Goal: Task Accomplishment & Management: Manage account settings

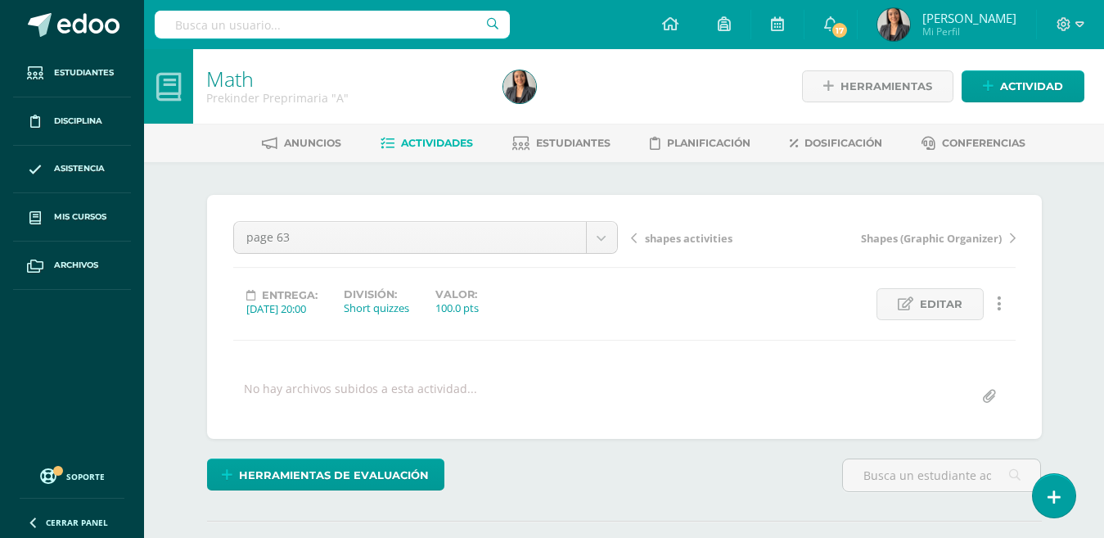
click at [423, 143] on span "Actividades" at bounding box center [437, 143] width 72 height 12
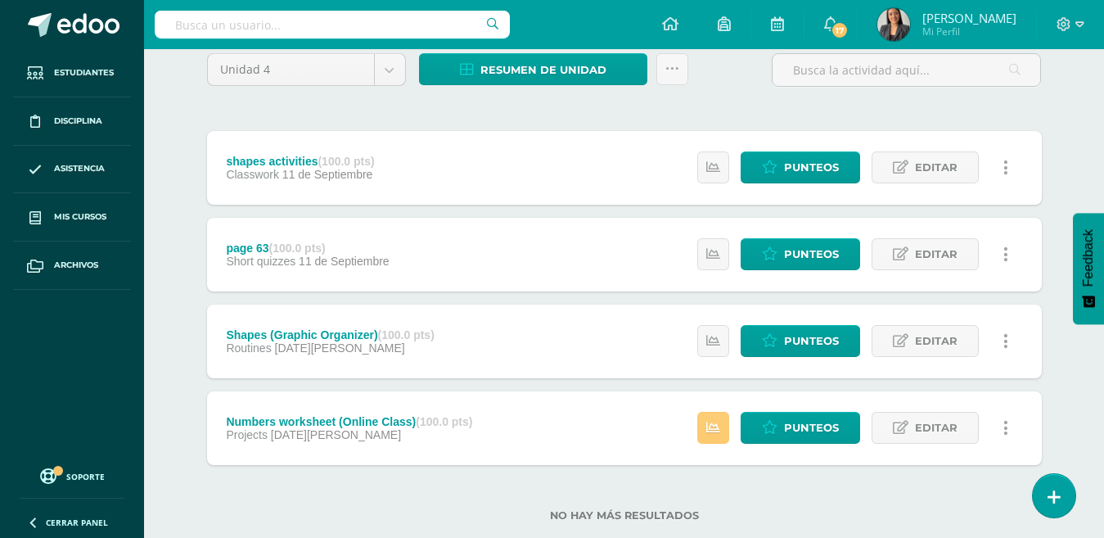
scroll to position [178, 0]
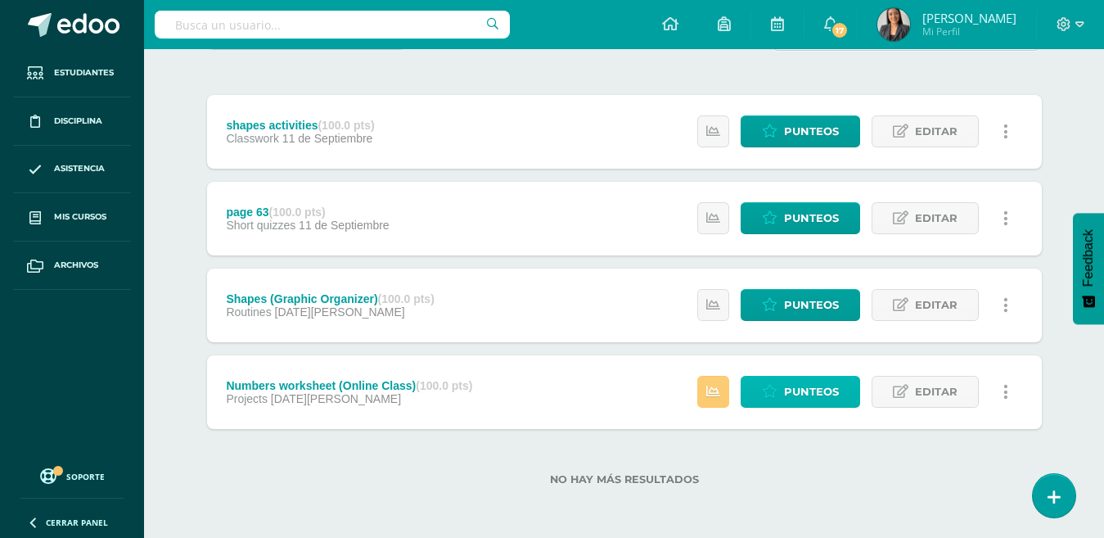
click at [820, 395] on span "Punteos" at bounding box center [811, 391] width 55 height 30
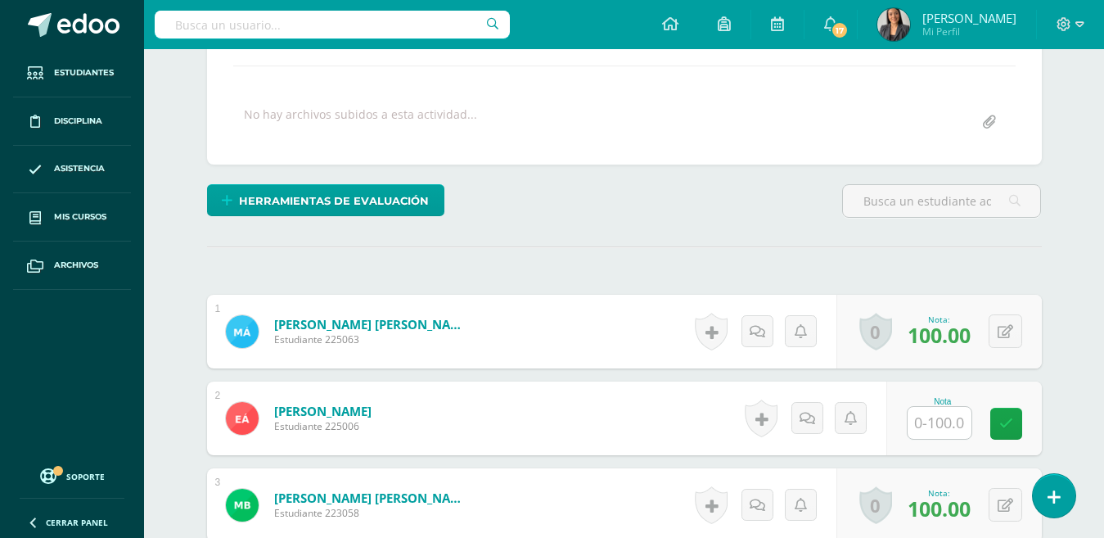
scroll to position [336, 0]
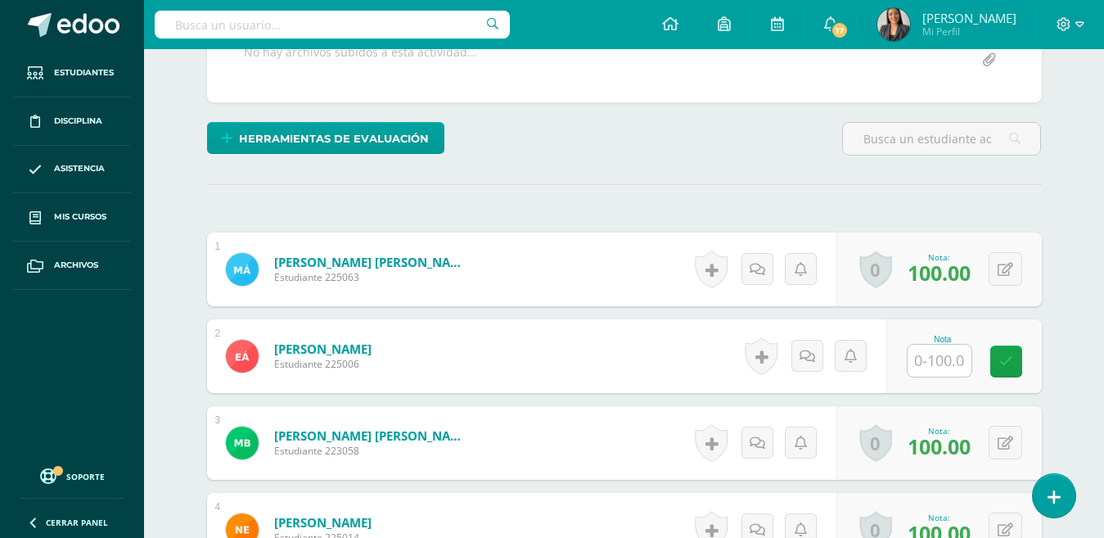
click at [942, 358] on input "text" at bounding box center [939, 360] width 64 height 32
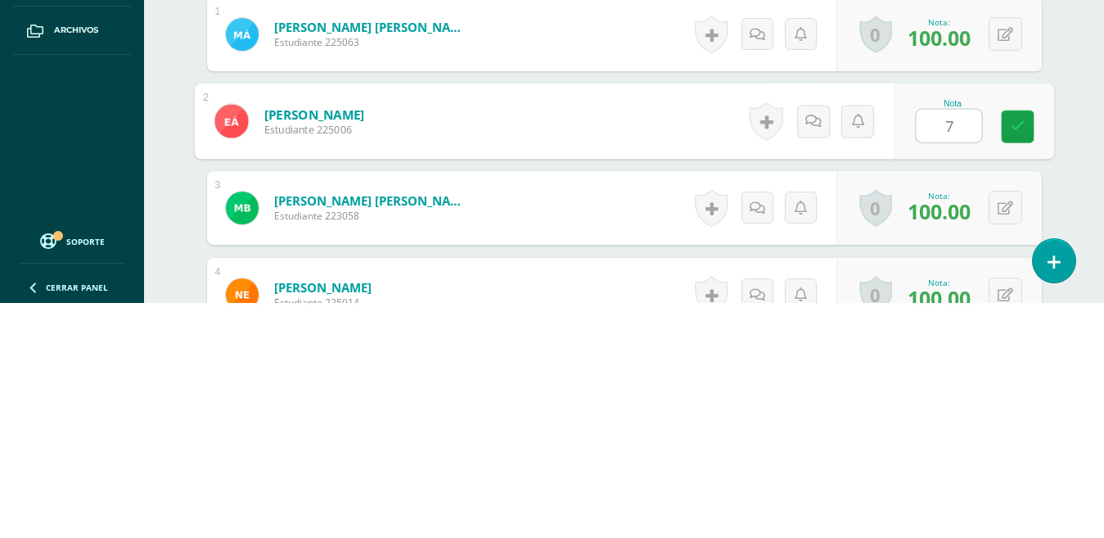
type input "75"
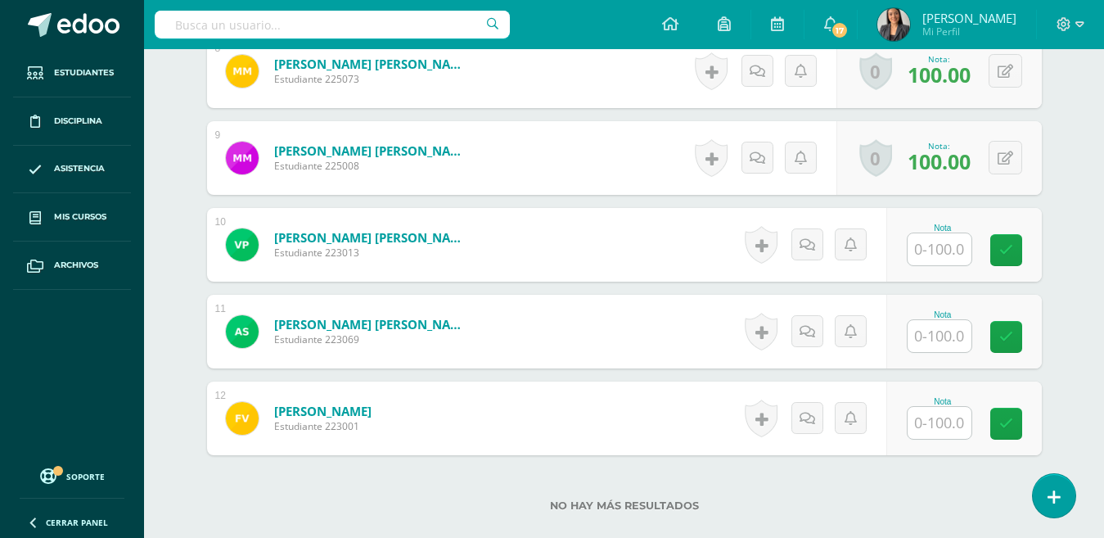
scroll to position [1129, 0]
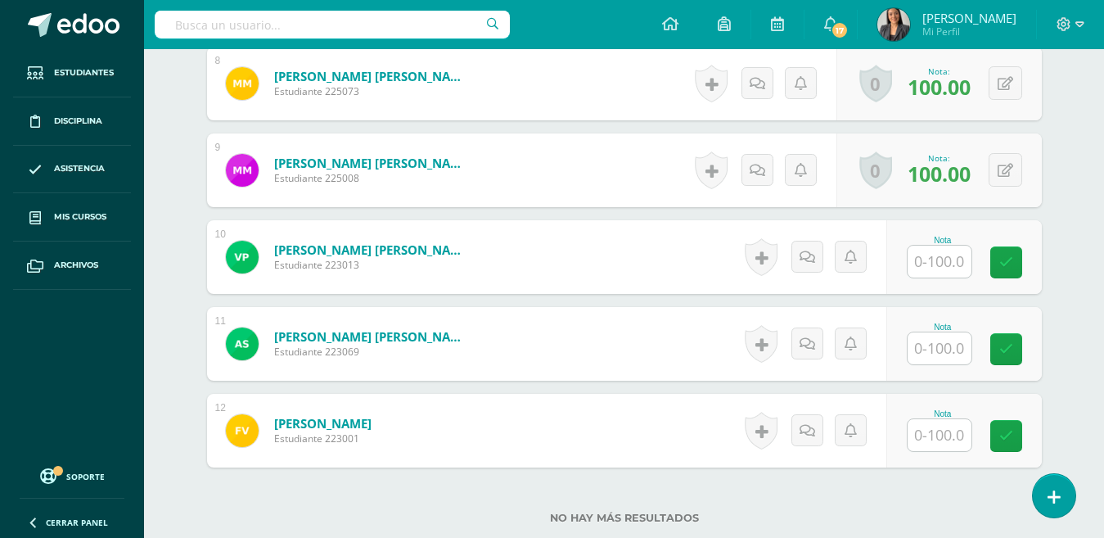
click at [934, 268] on input "text" at bounding box center [939, 261] width 64 height 32
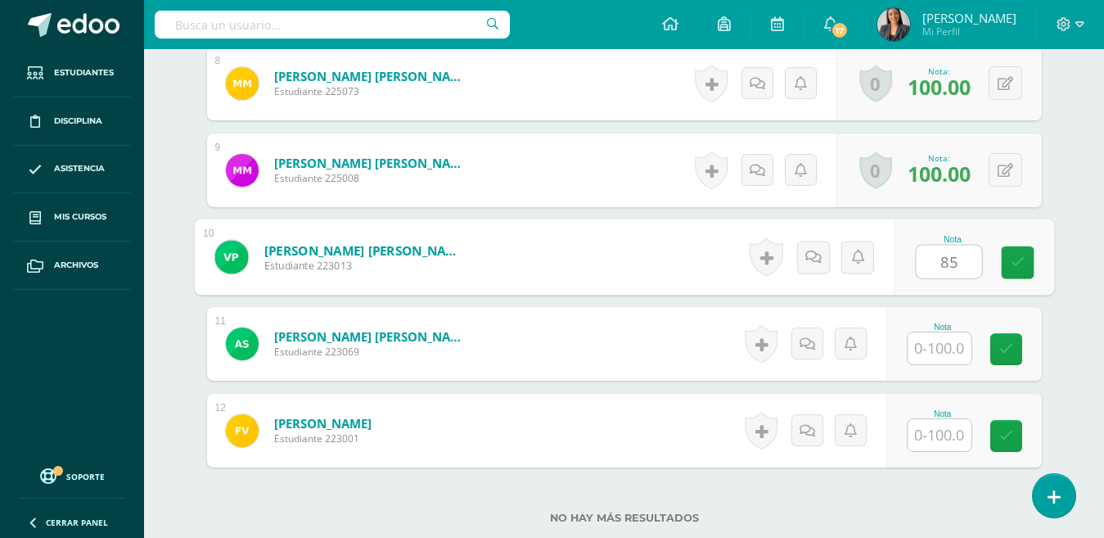
type input "85"
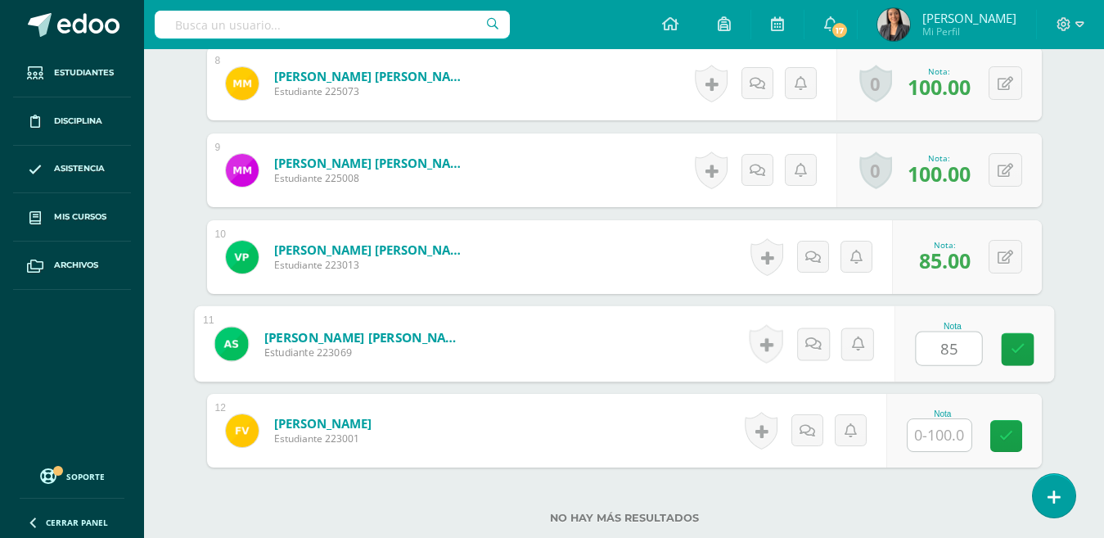
type input "85"
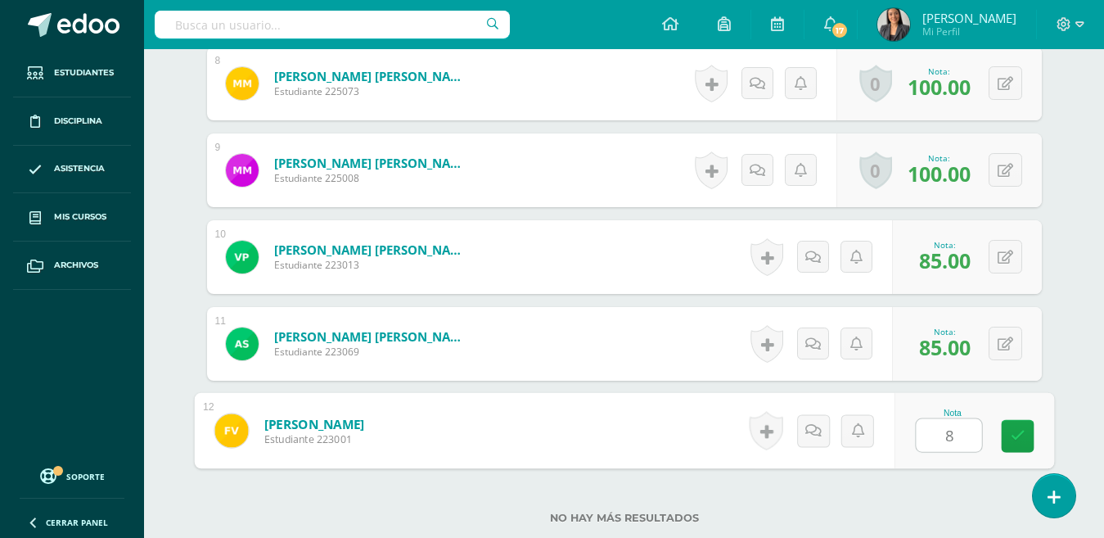
type input "85"
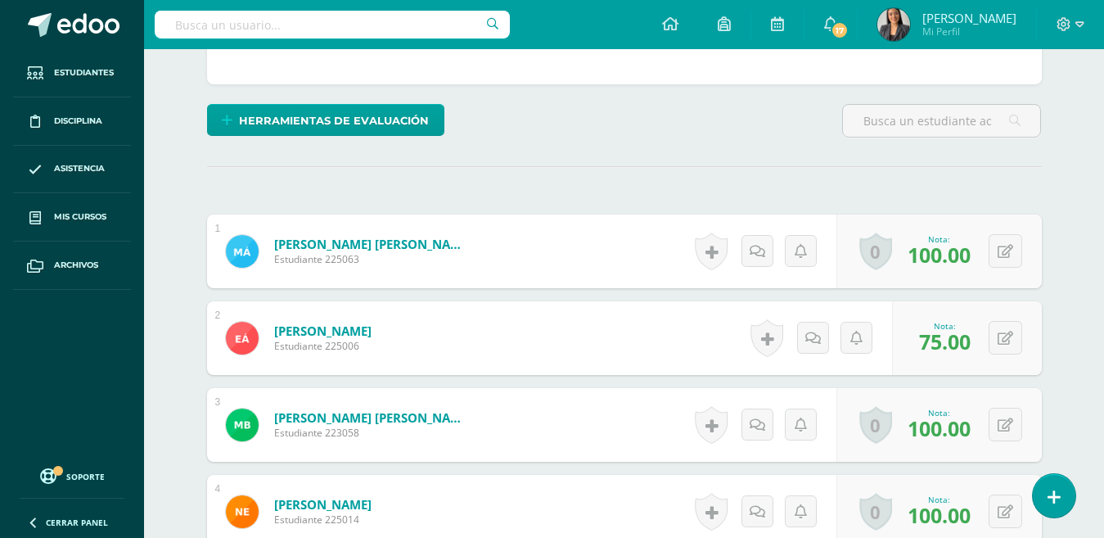
scroll to position [358, 0]
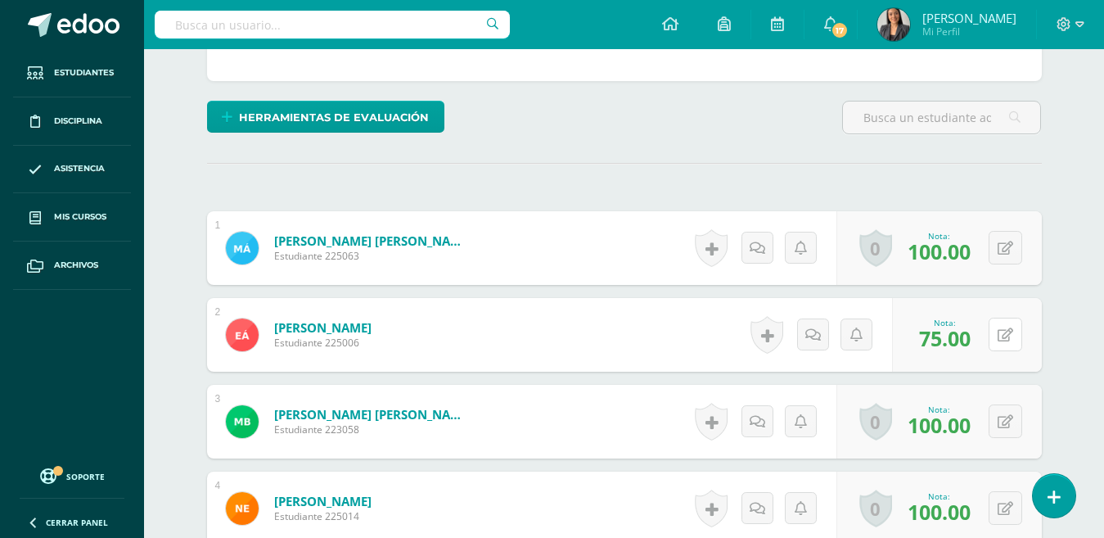
click at [995, 341] on button at bounding box center [1005, 334] width 34 height 34
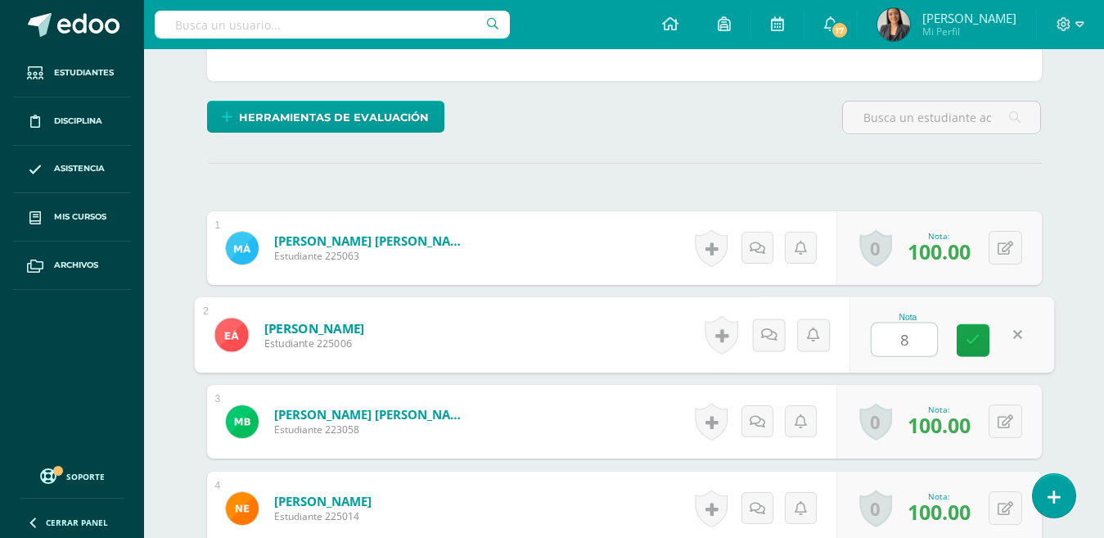
type input "85"
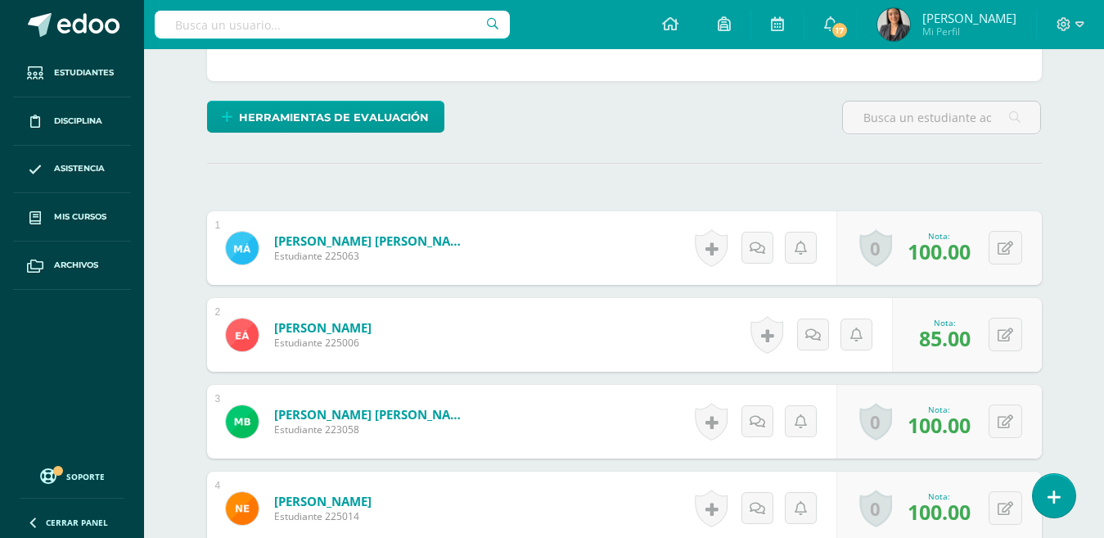
scroll to position [0, 0]
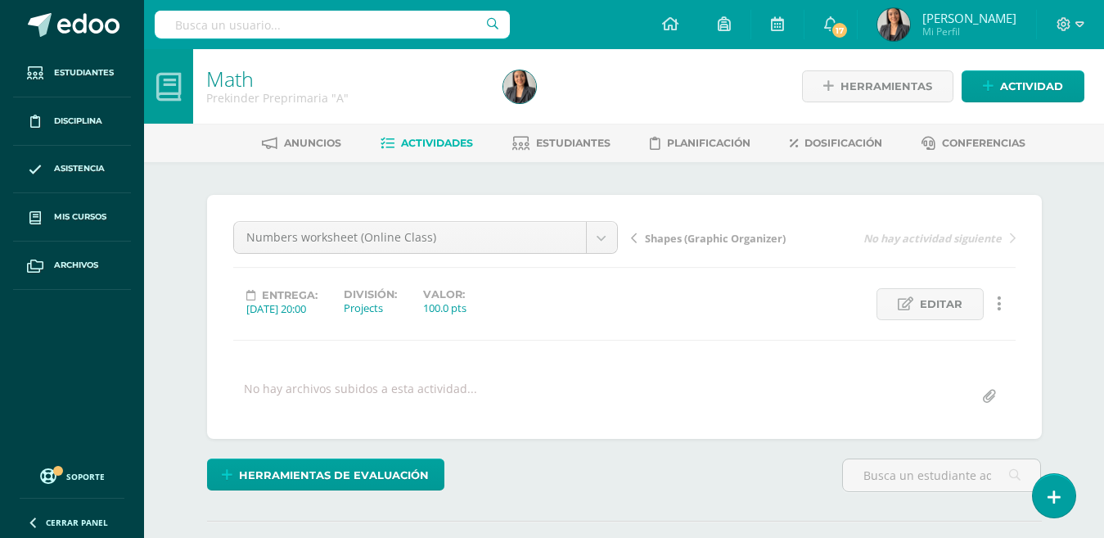
click at [439, 140] on span "Actividades" at bounding box center [437, 143] width 72 height 12
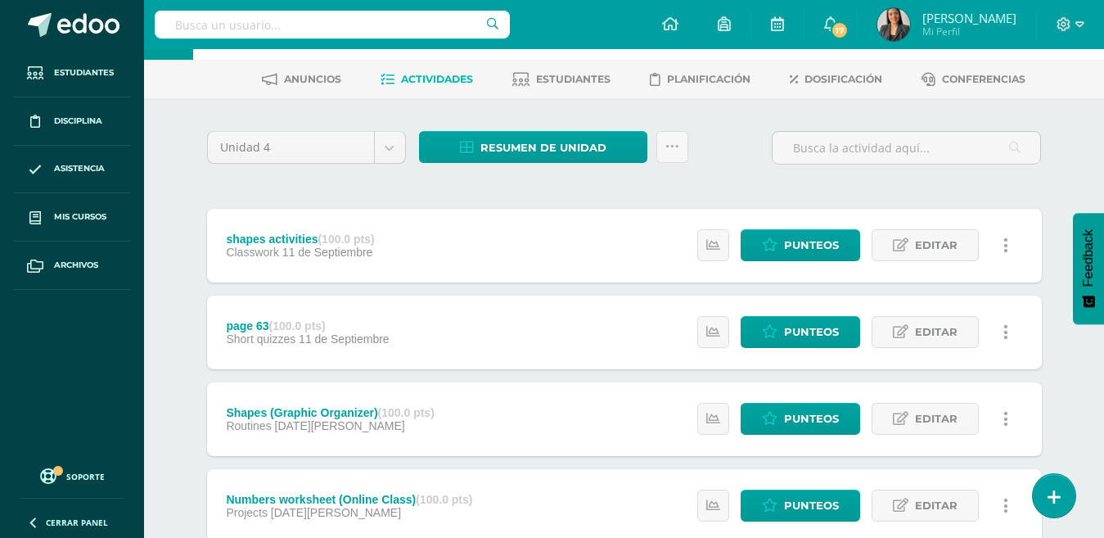
scroll to position [112, 0]
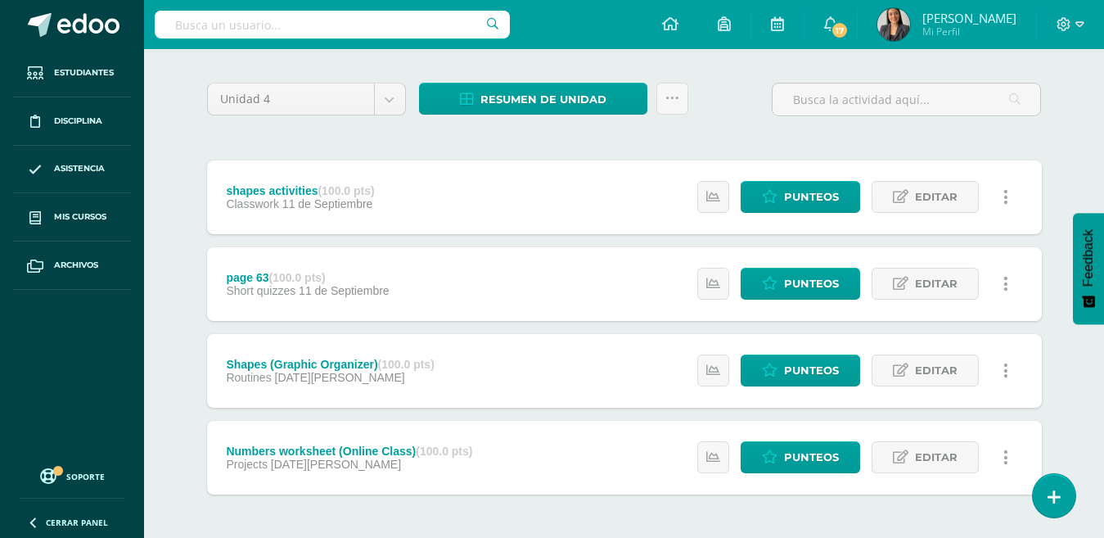
click at [942, 286] on span "Editar" at bounding box center [936, 283] width 43 height 30
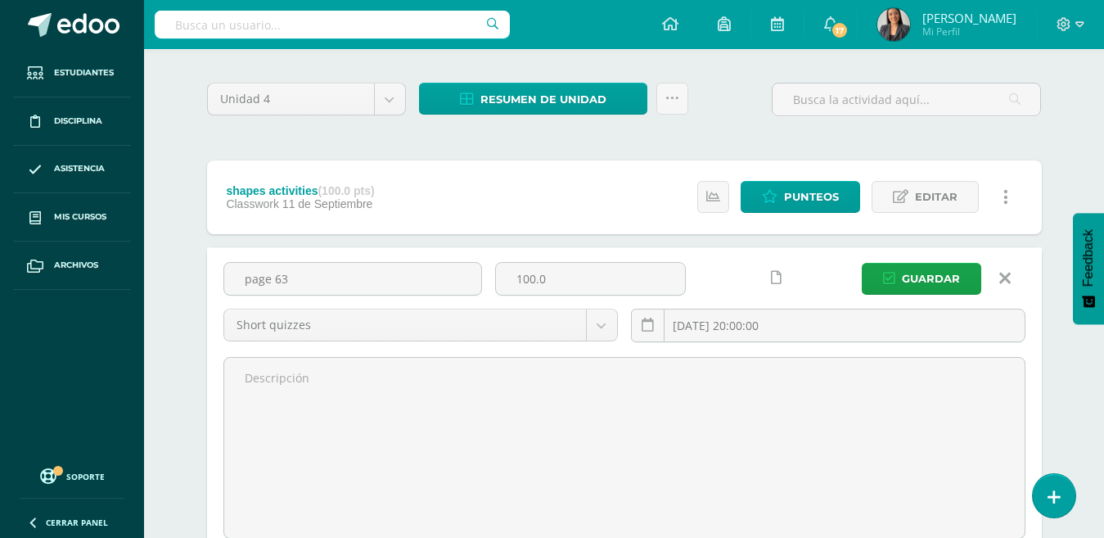
click at [379, 269] on input "page 63" at bounding box center [352, 279] width 257 height 32
type input "page 69"
click at [862, 263] on button "Guardar" at bounding box center [921, 279] width 119 height 32
click at [936, 268] on span "Guardar" at bounding box center [931, 278] width 58 height 30
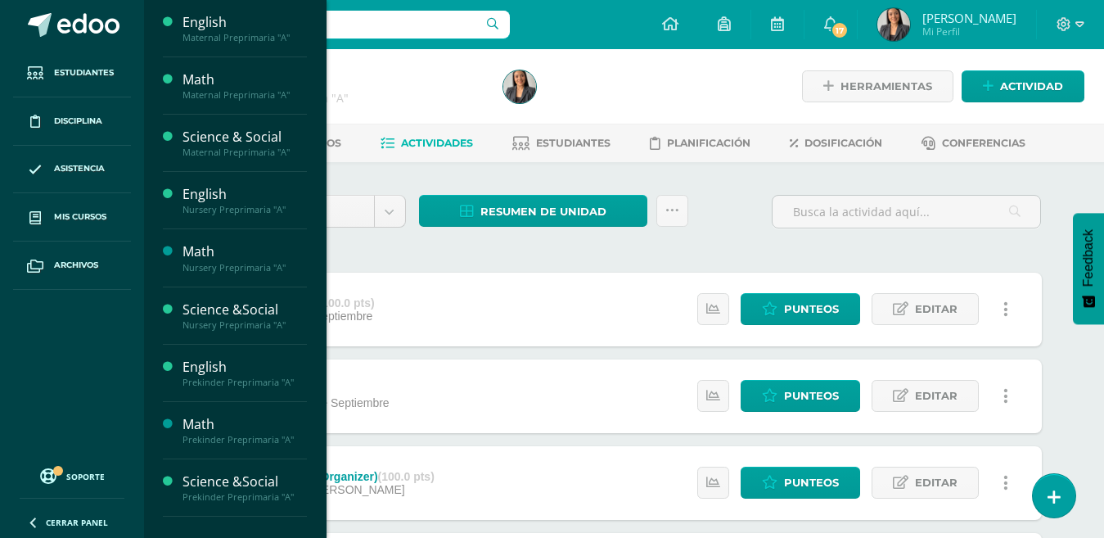
click at [237, 479] on div "Science &Social" at bounding box center [244, 481] width 124 height 19
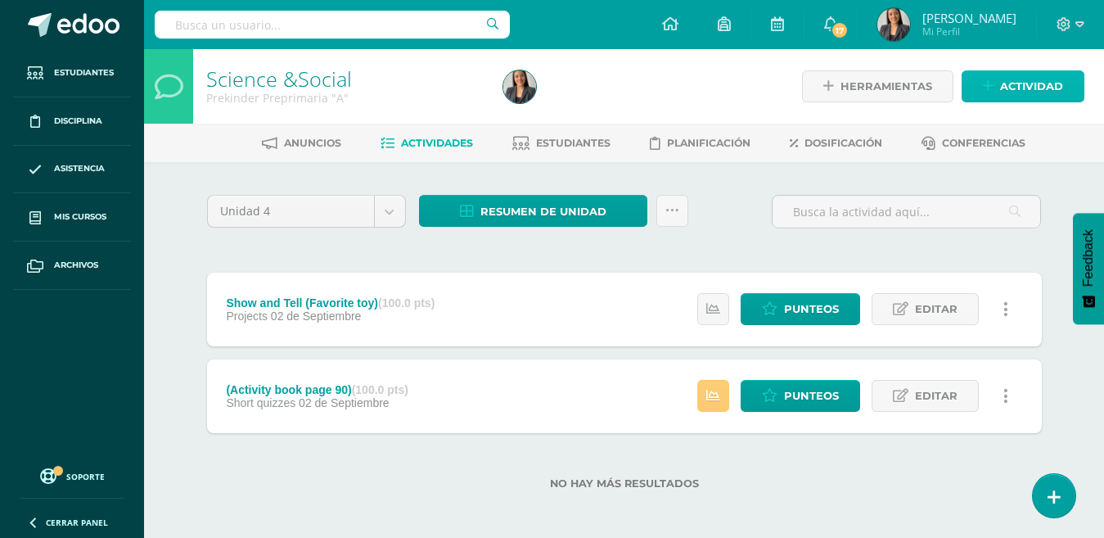
click at [1029, 93] on span "Actividad" at bounding box center [1031, 86] width 63 height 30
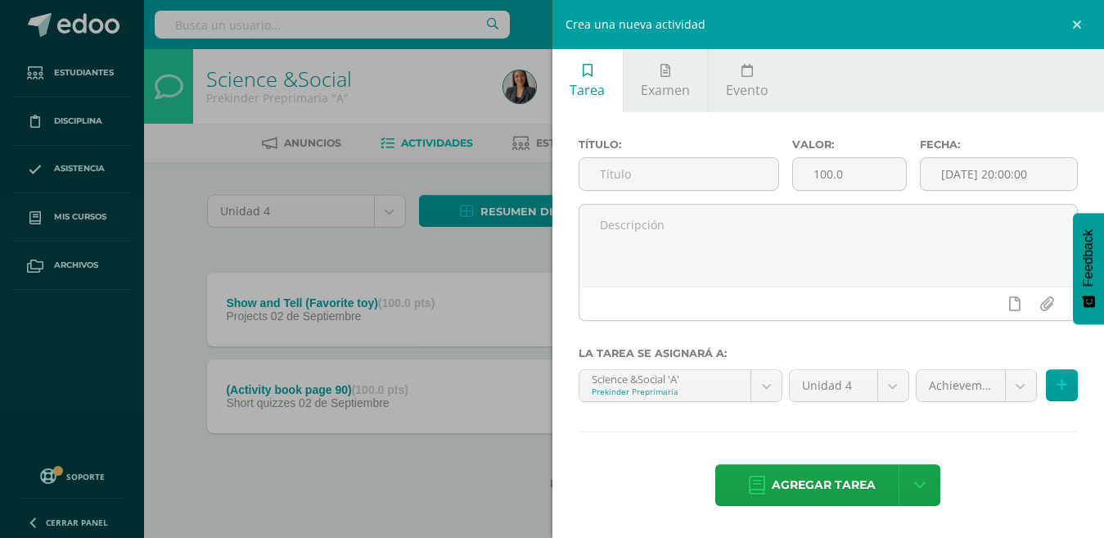
click at [652, 173] on input "text" at bounding box center [678, 174] width 199 height 32
type input "Toys (Show and Tell book pages)"
click at [1026, 389] on body "Estudiantes Disciplina Asistencia Mis cursos Archivos Soporte Ayuda Reportar un…" at bounding box center [552, 271] width 1104 height 542
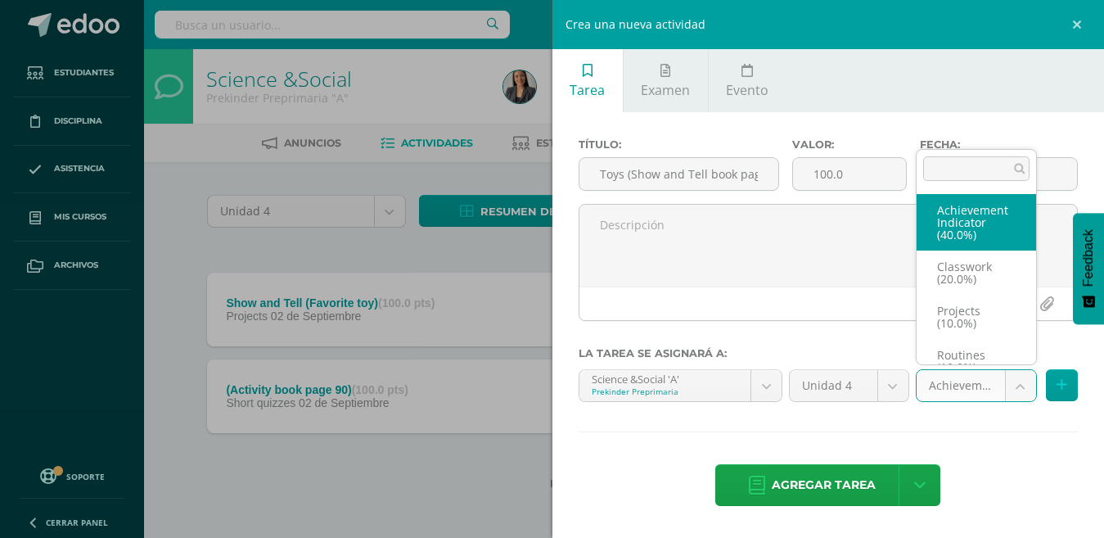
scroll to position [19, 0]
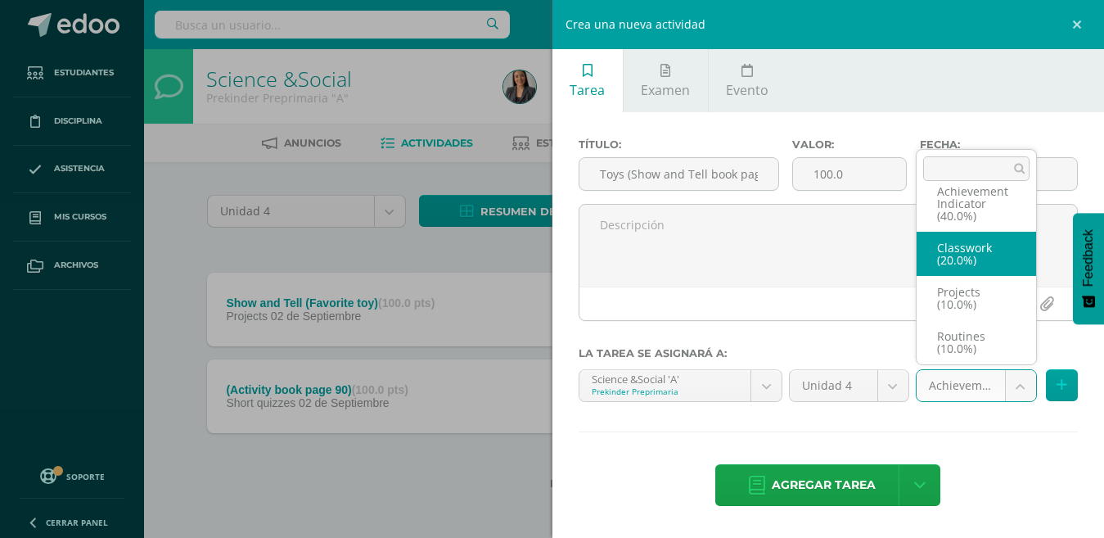
select select "205027"
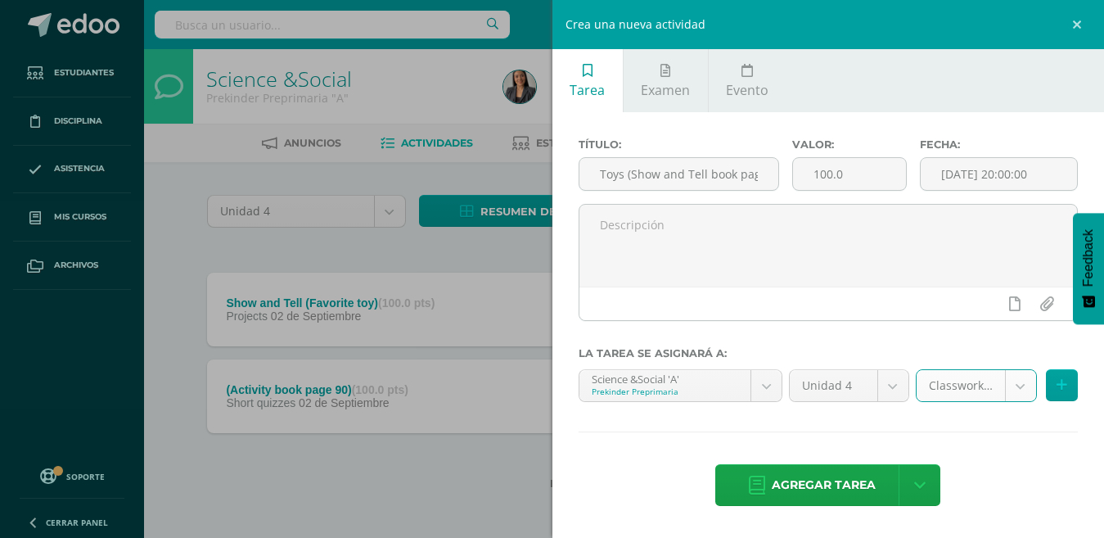
click at [853, 497] on span "Agregar tarea" at bounding box center [824, 485] width 104 height 40
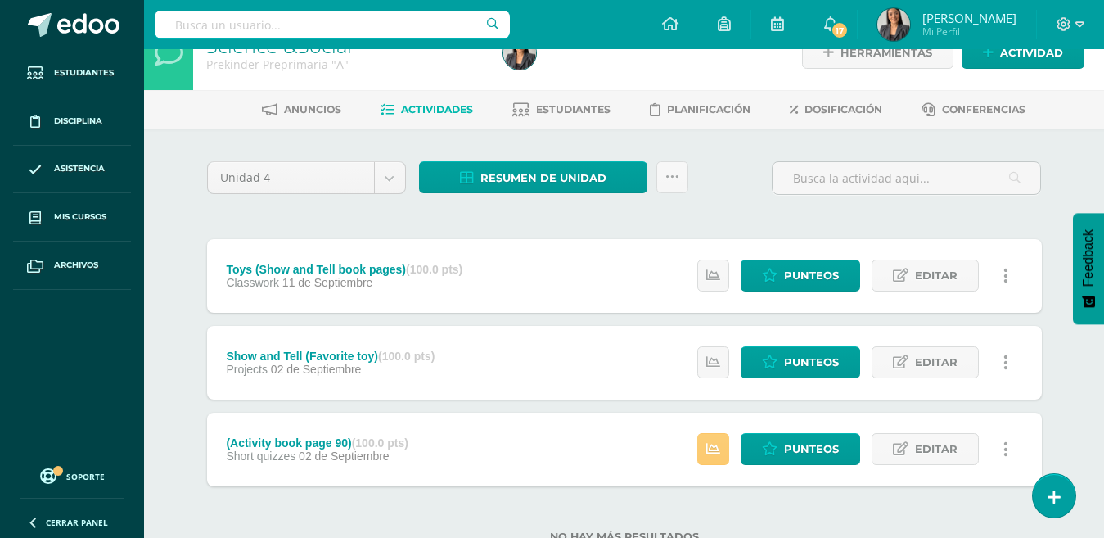
scroll to position [91, 0]
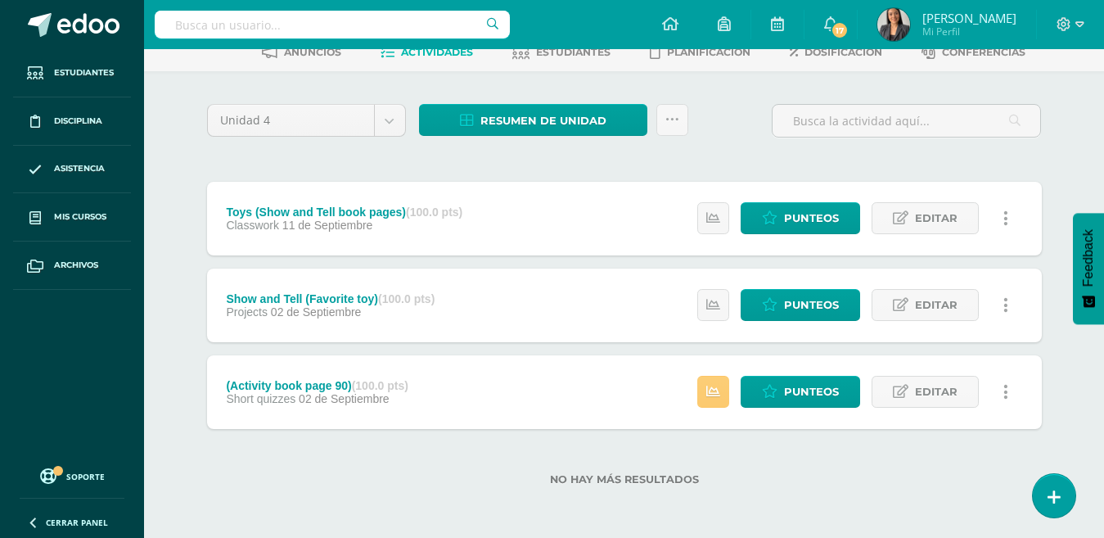
click at [900, 391] on icon at bounding box center [901, 392] width 16 height 14
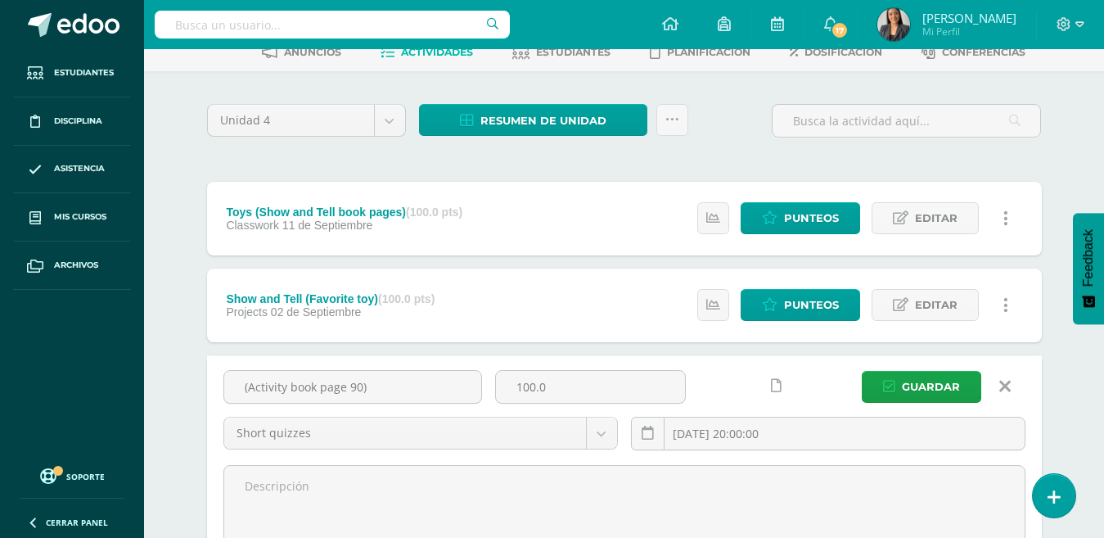
click at [367, 395] on input "(Activity book page 90)" at bounding box center [352, 387] width 257 height 32
type input "(Activity book page 88)"
click at [911, 391] on span "Guardar" at bounding box center [931, 386] width 58 height 30
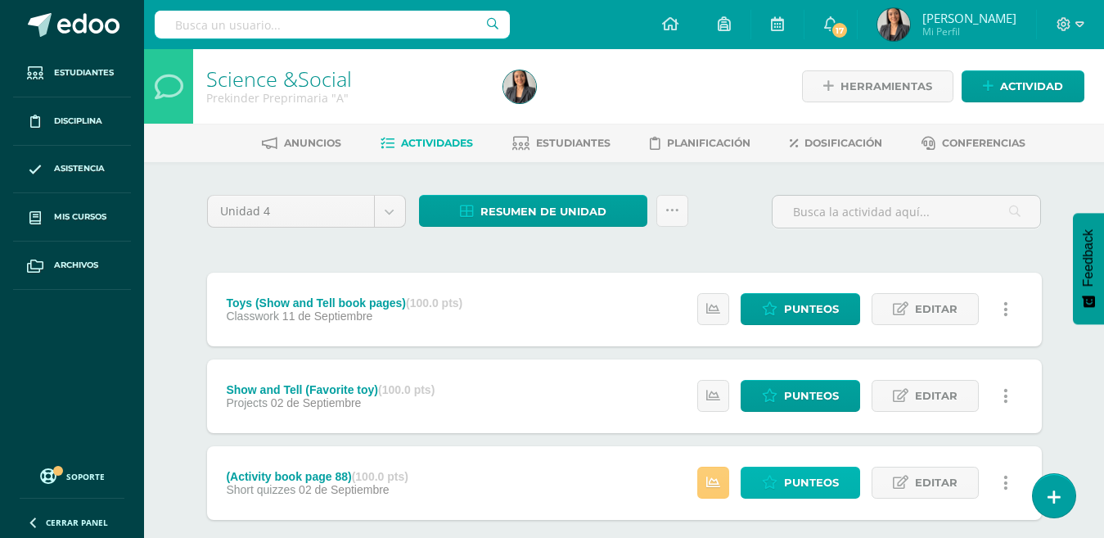
click at [793, 475] on span "Punteos" at bounding box center [811, 482] width 55 height 30
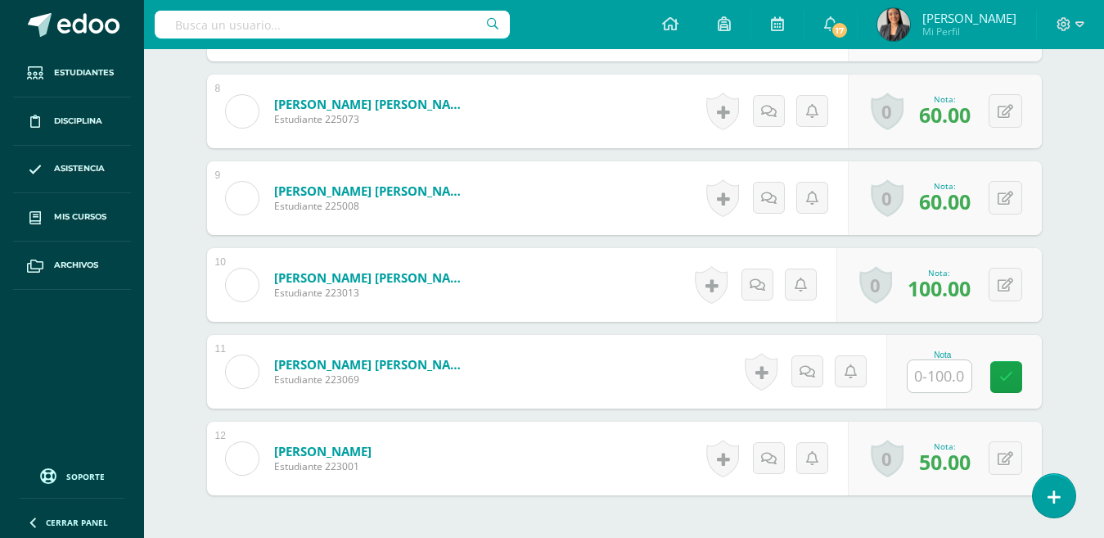
scroll to position [1113, 0]
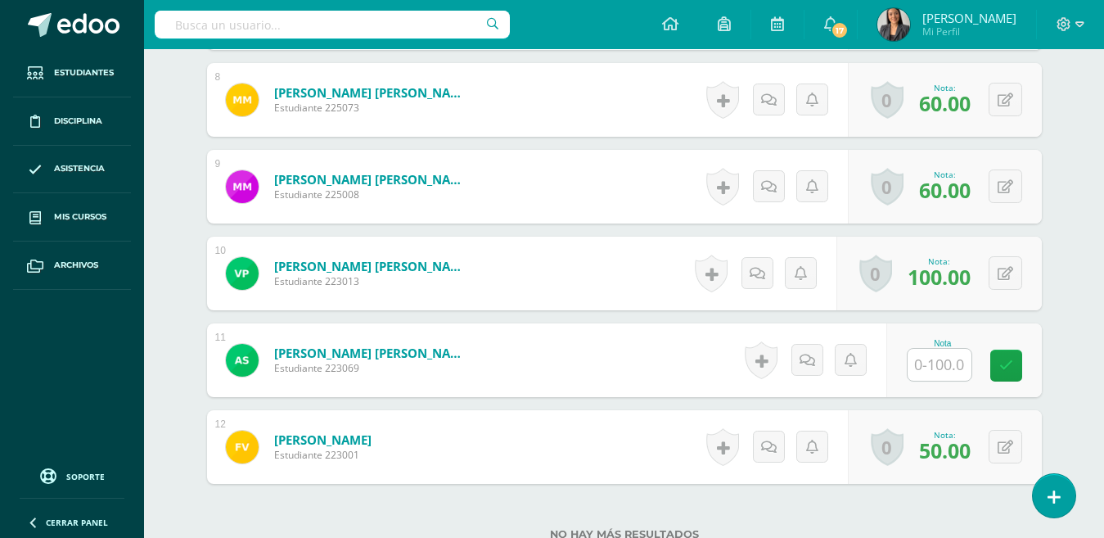
click at [944, 368] on input "text" at bounding box center [939, 365] width 64 height 32
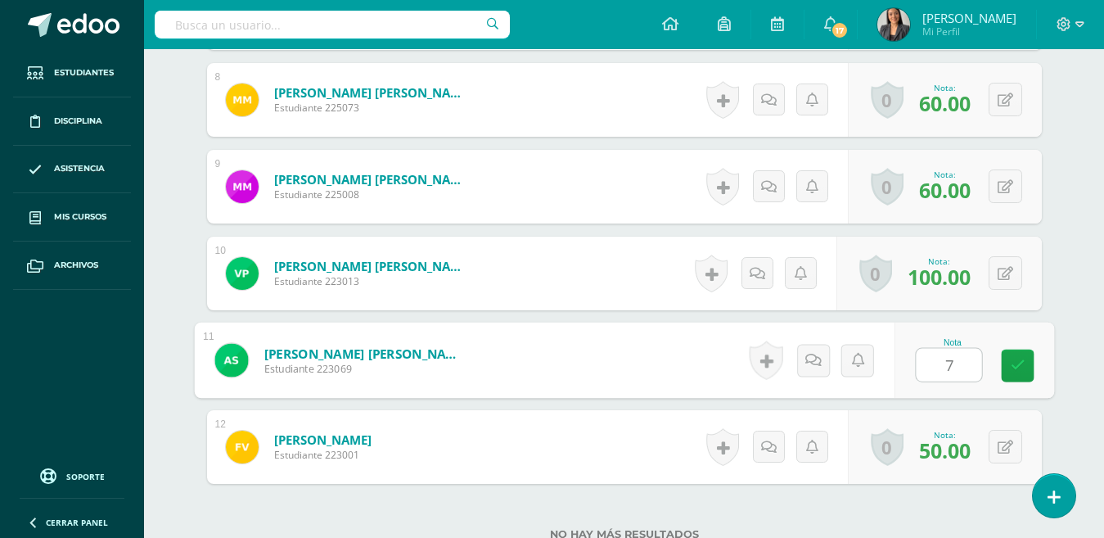
type input "70"
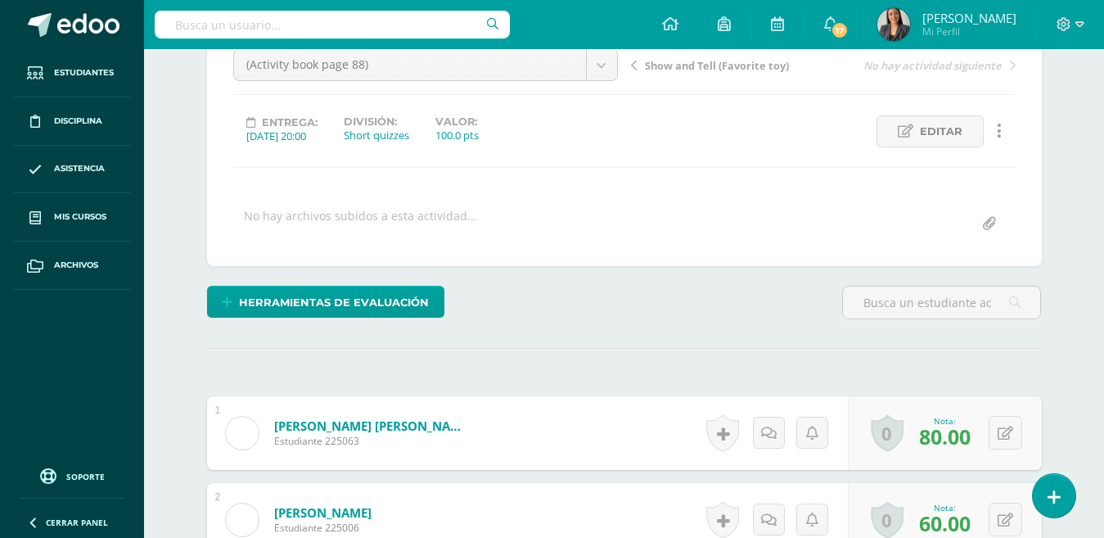
scroll to position [0, 0]
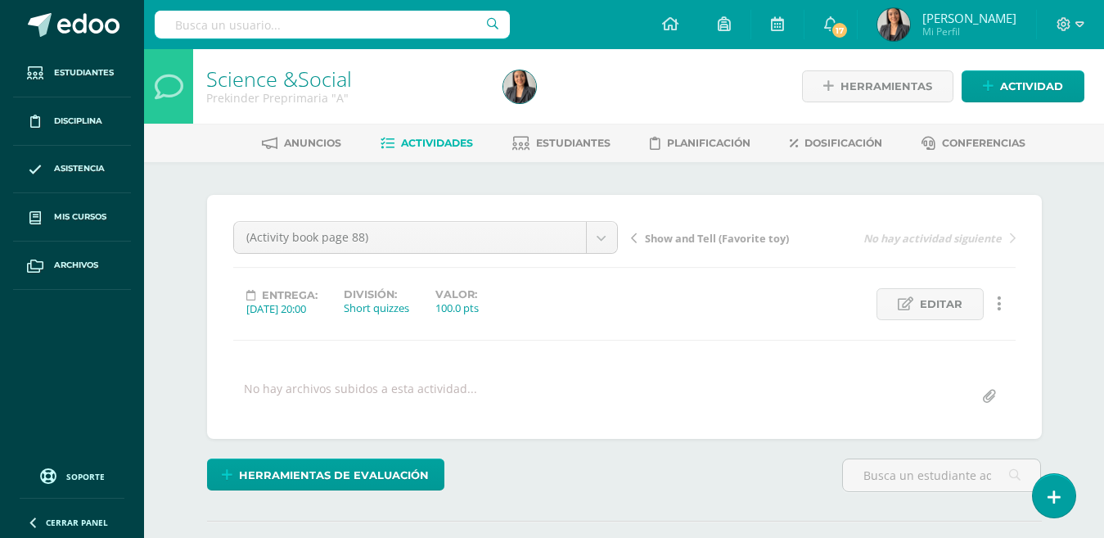
click at [408, 139] on span "Actividades" at bounding box center [437, 143] width 72 height 12
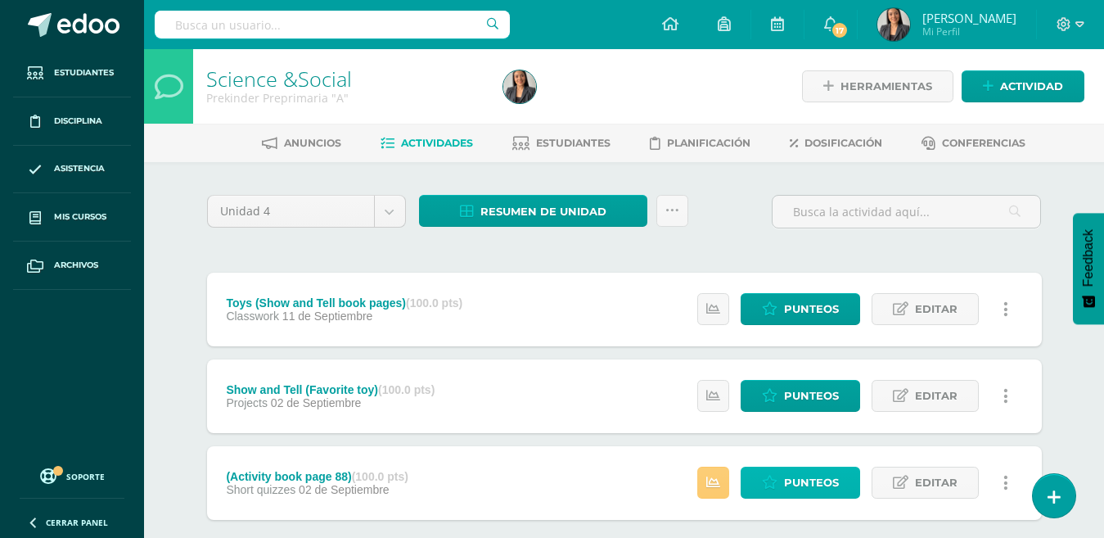
click at [822, 475] on span "Punteos" at bounding box center [811, 482] width 55 height 30
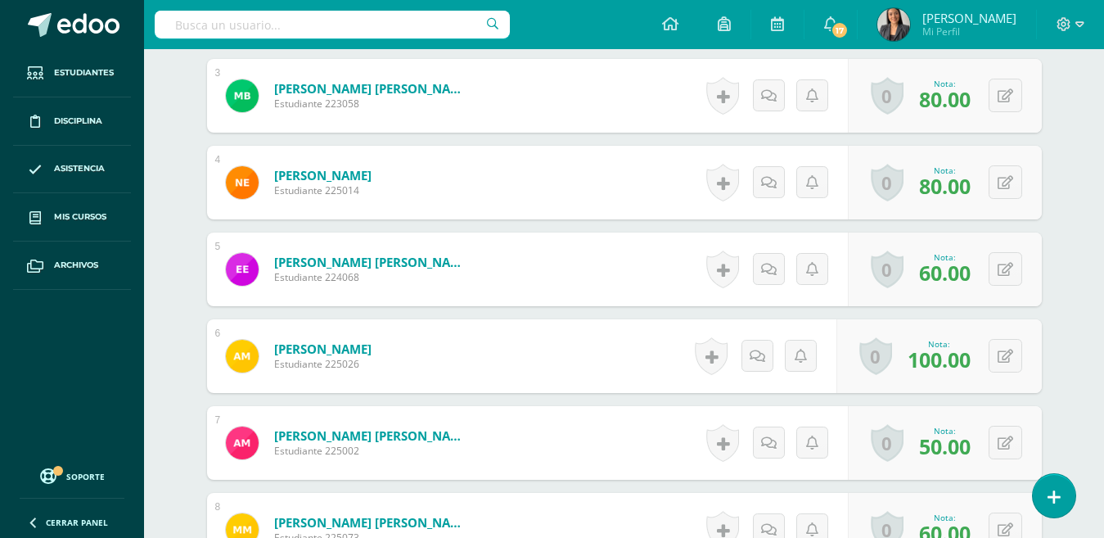
scroll to position [684, 0]
click at [1009, 263] on icon at bounding box center [1005, 269] width 16 height 14
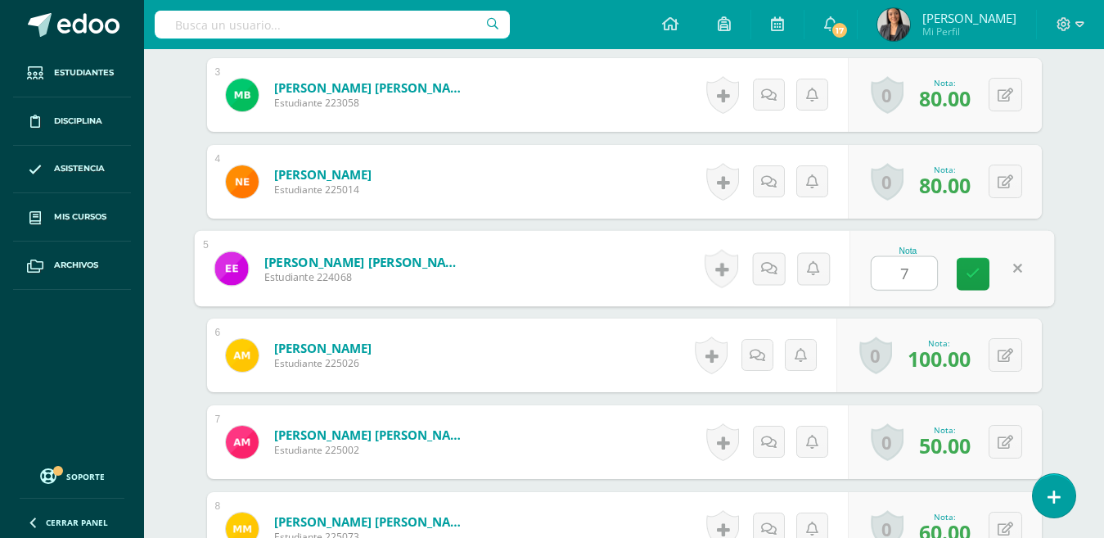
type input "78"
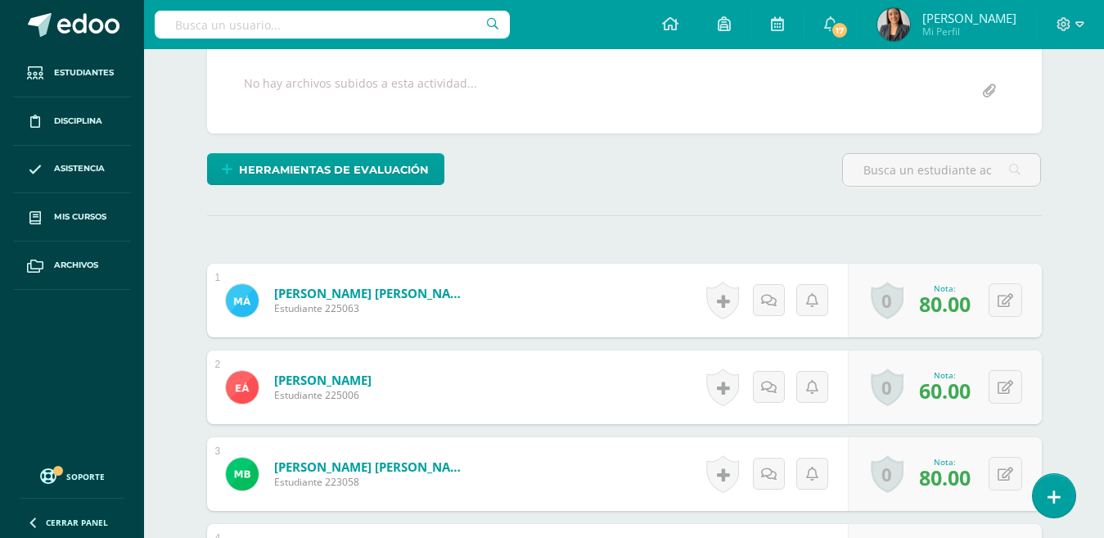
scroll to position [0, 0]
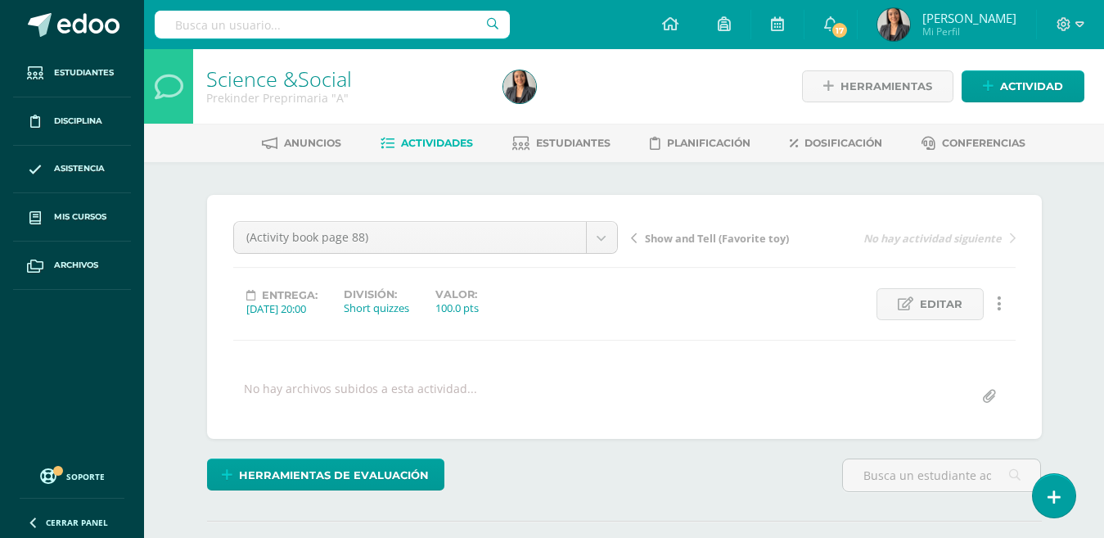
click at [97, 222] on span "Mis cursos" at bounding box center [80, 216] width 52 height 13
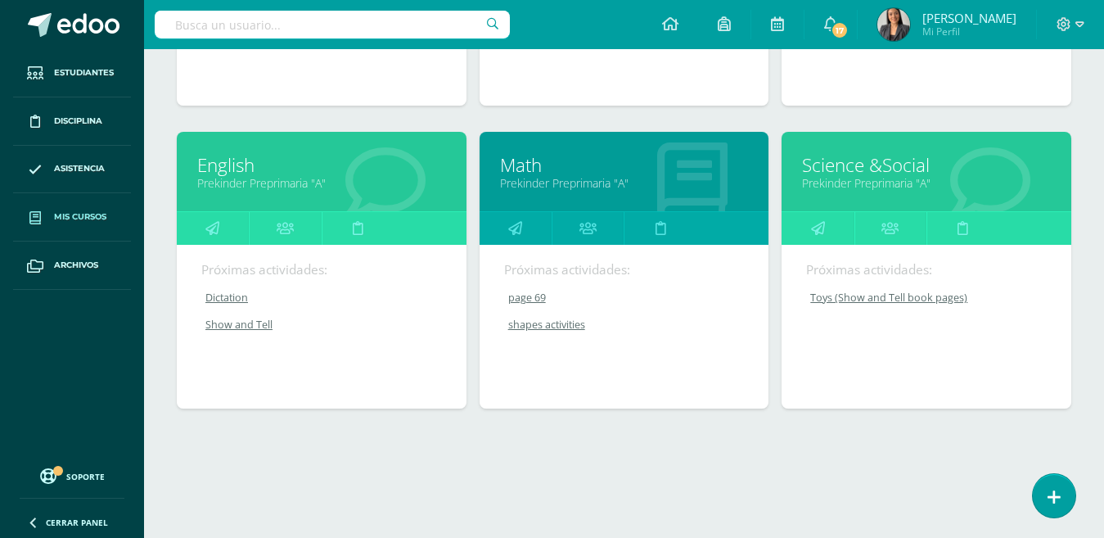
scroll to position [778, 0]
click at [903, 178] on link "Prekinder Preprimaria "A"" at bounding box center [926, 183] width 249 height 16
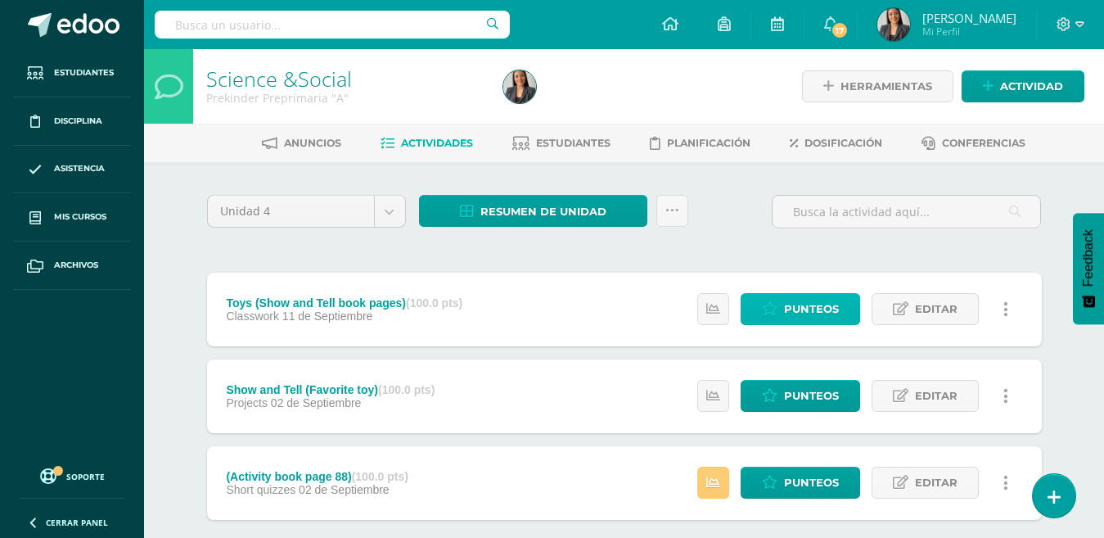
click at [807, 302] on span "Punteos" at bounding box center [811, 309] width 55 height 30
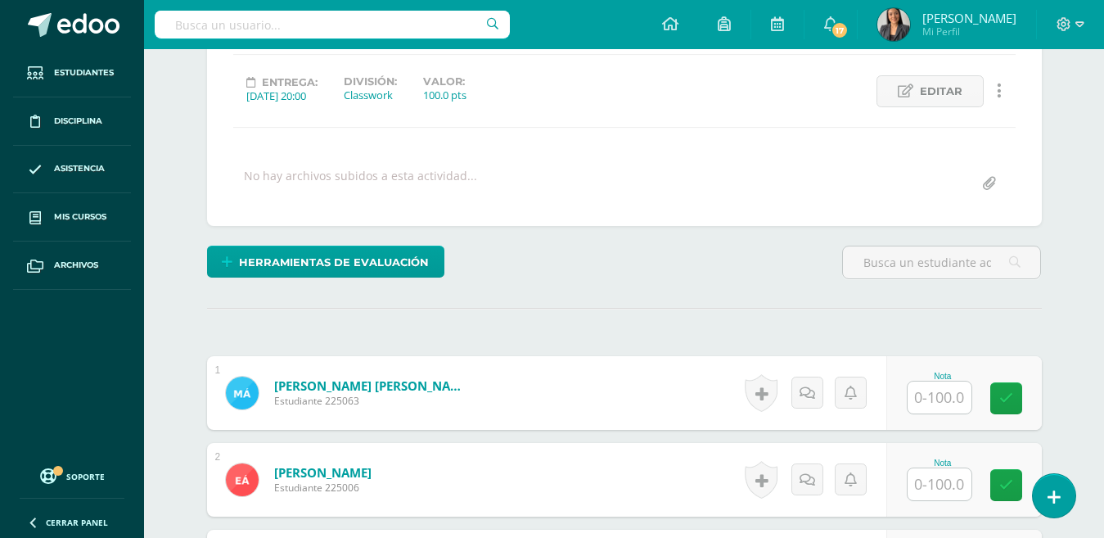
scroll to position [214, 0]
click at [911, 392] on input "text" at bounding box center [939, 396] width 64 height 32
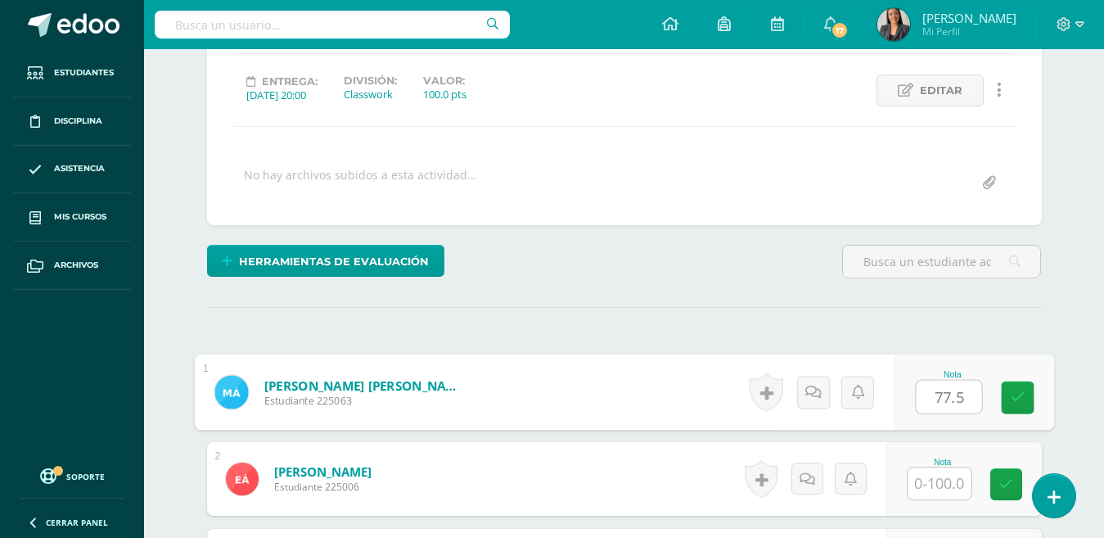
type input "77.5"
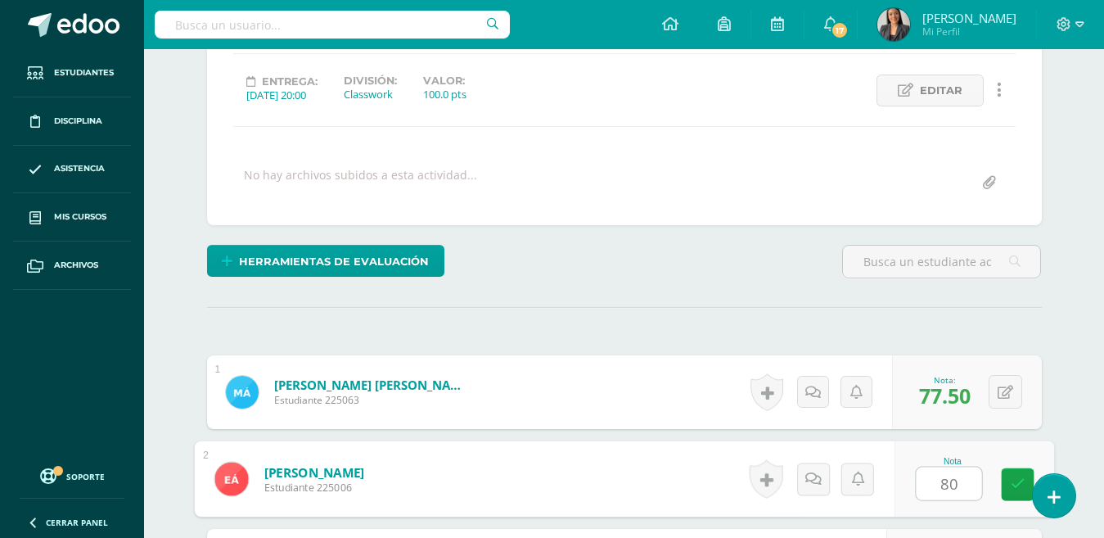
type input "80"
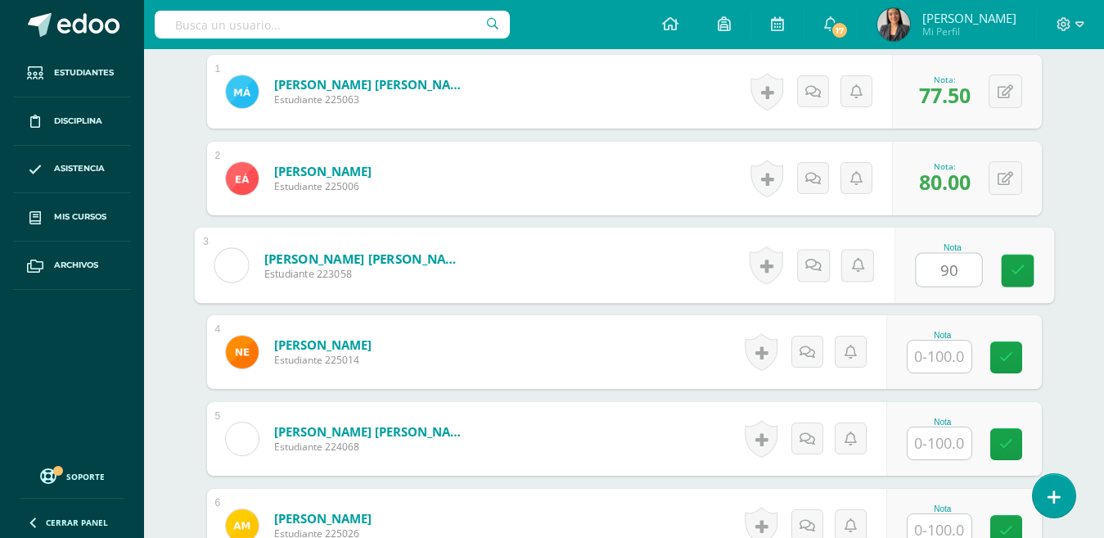
type input "90"
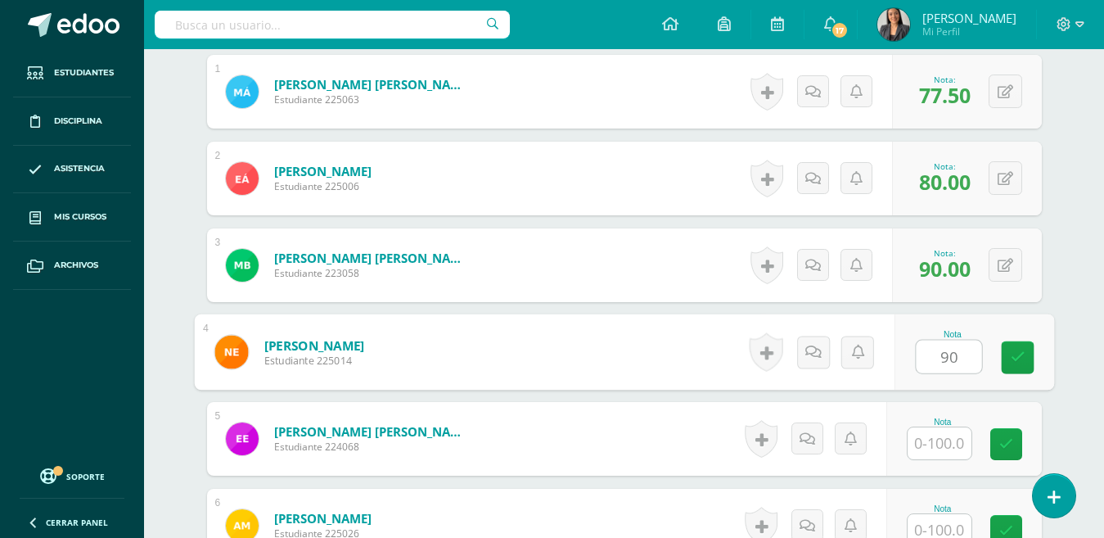
type input "90"
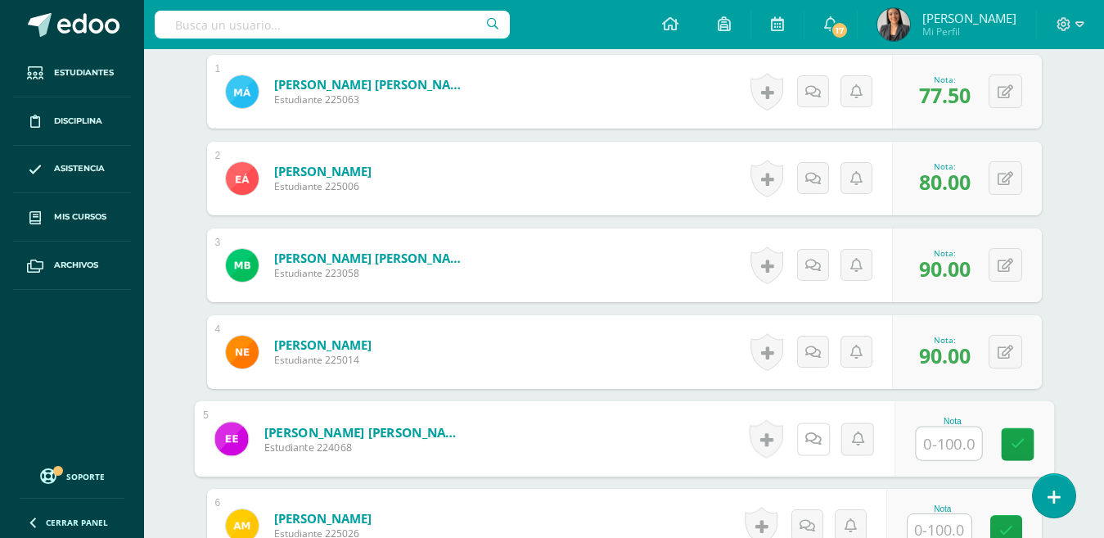
click at [811, 445] on icon at bounding box center [812, 438] width 16 height 14
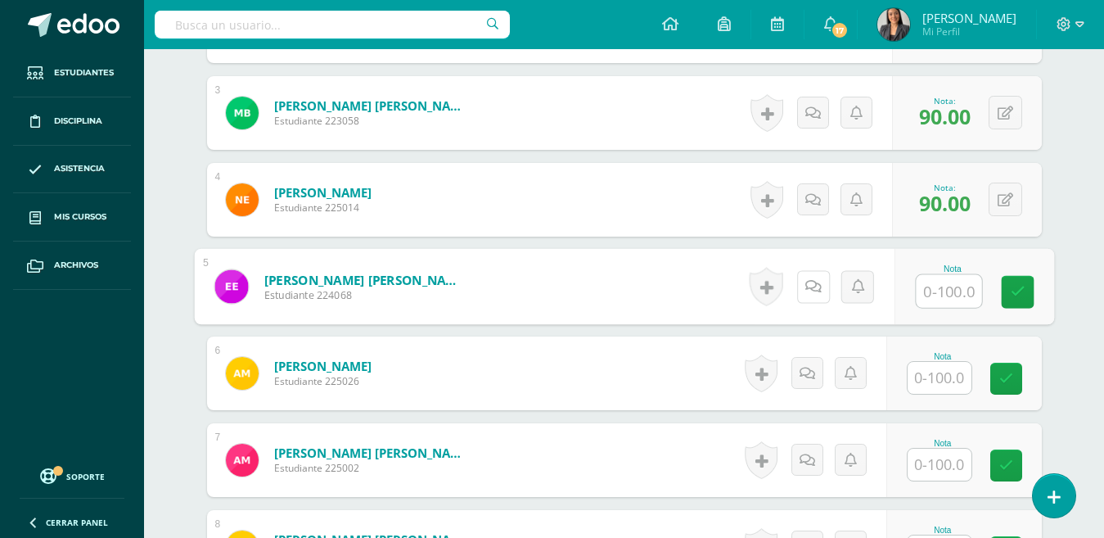
scroll to position [712, 0]
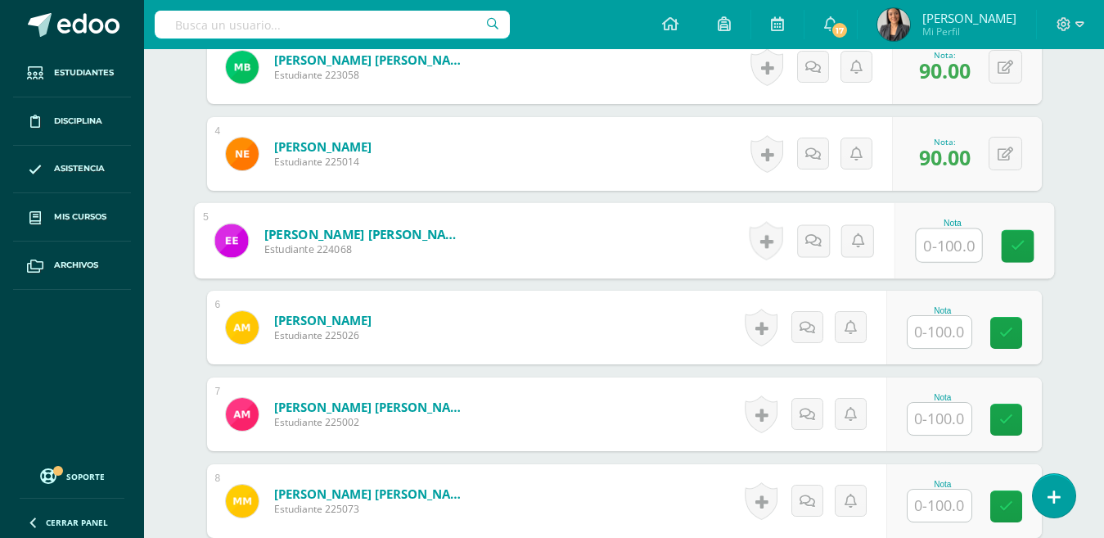
click at [944, 244] on input "text" at bounding box center [948, 245] width 65 height 33
type input "78"
click at [824, 235] on link at bounding box center [818, 240] width 33 height 33
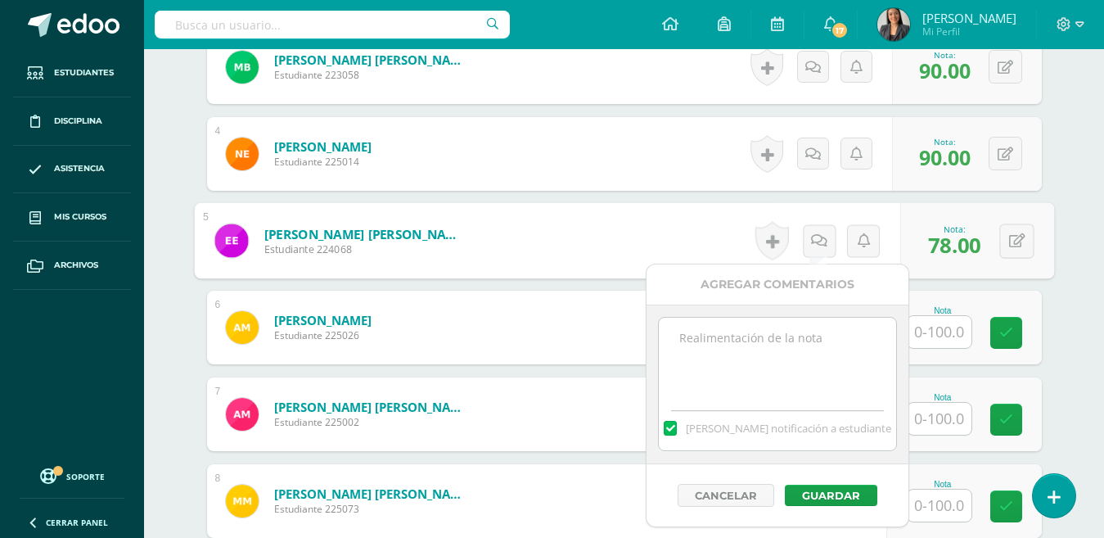
click at [741, 352] on textarea at bounding box center [777, 358] width 236 height 82
type textarea "Tu nota era de 64, al realizar el repa"
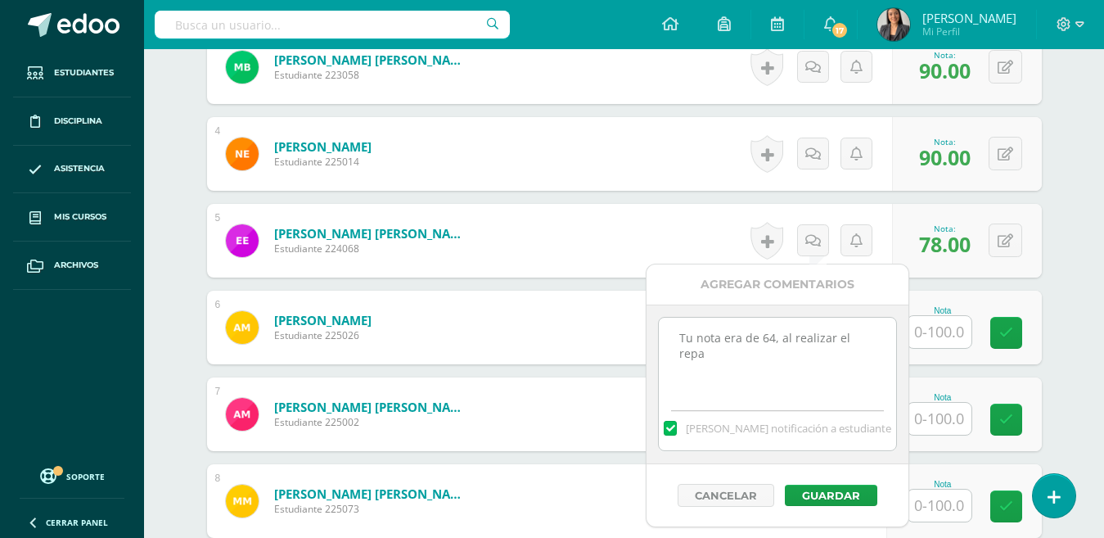
drag, startPoint x: 721, startPoint y: 354, endPoint x: 681, endPoint y: 338, distance: 43.3
click at [681, 338] on textarea "Tu nota era de 64, al realizar el repa" at bounding box center [777, 358] width 236 height 82
click at [824, 245] on link at bounding box center [813, 240] width 32 height 32
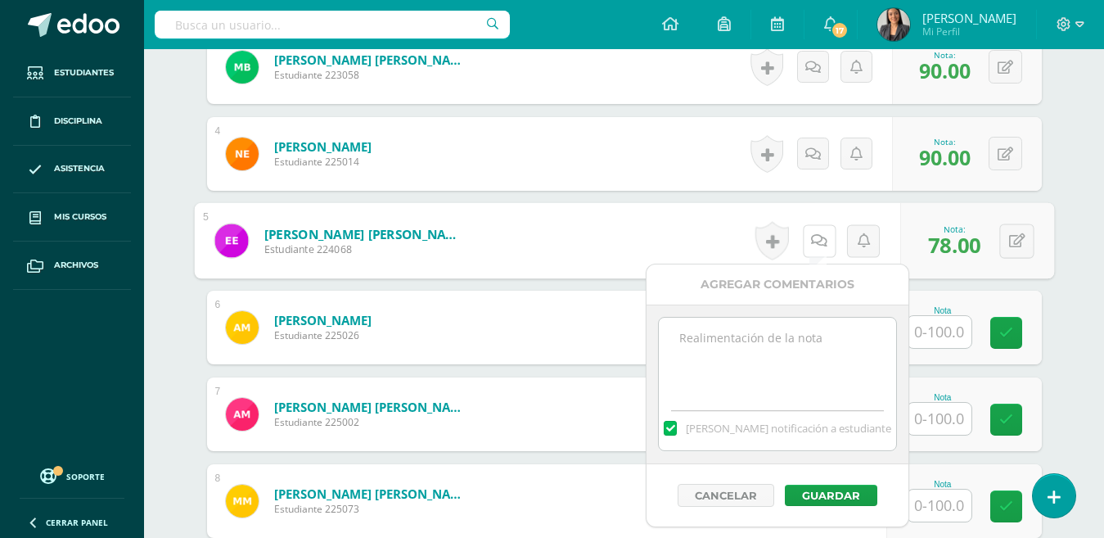
click at [824, 242] on icon at bounding box center [819, 240] width 16 height 14
click at [754, 358] on textarea at bounding box center [777, 358] width 236 height 82
paste textarea "Tu nota era de 64, al realizar el repa"
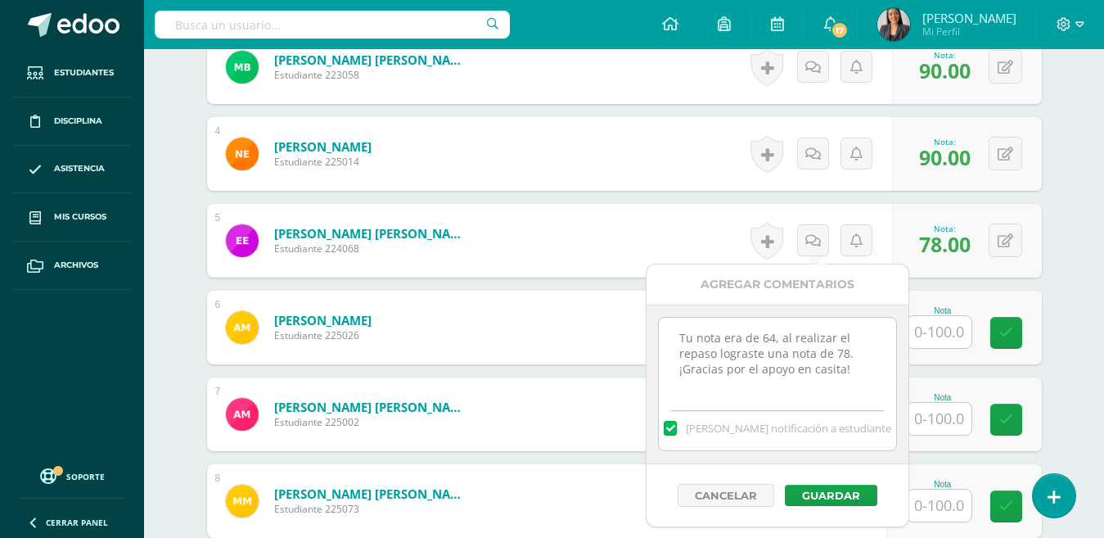
drag, startPoint x: 850, startPoint y: 370, endPoint x: 642, endPoint y: 324, distance: 212.8
click at [642, 324] on body "Estudiantes Disciplina Asistencia Mis cursos Archivos Soporte Ayuda Reportar un…" at bounding box center [552, 180] width 1104 height 1784
type textarea "Tu nota era de 64, al realizar el repaso lograste una nota de 78. ¡Gracias por …"
click at [816, 497] on button "Guardar" at bounding box center [831, 494] width 92 height 21
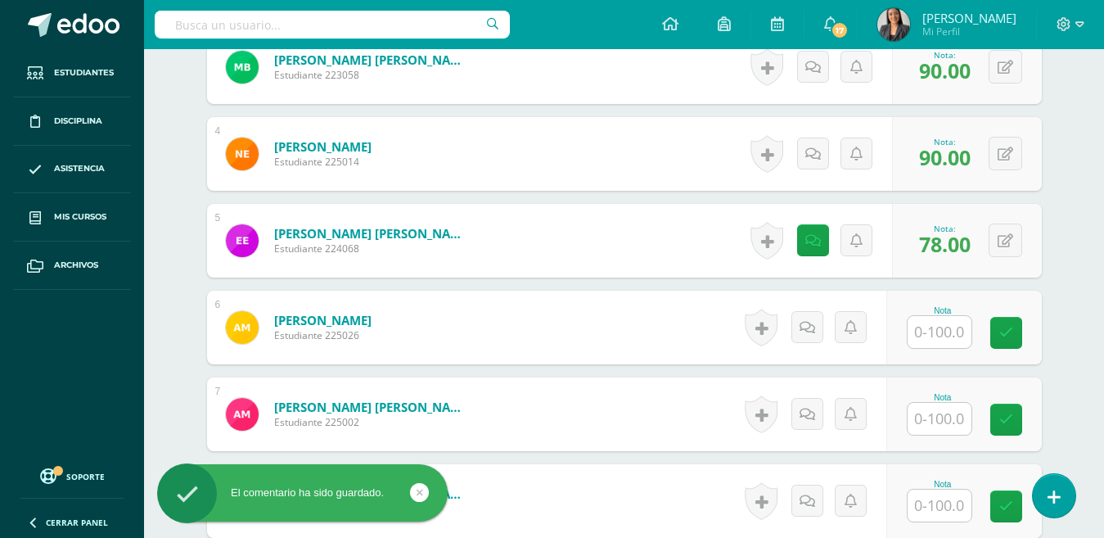
click at [932, 335] on input "text" at bounding box center [939, 332] width 64 height 32
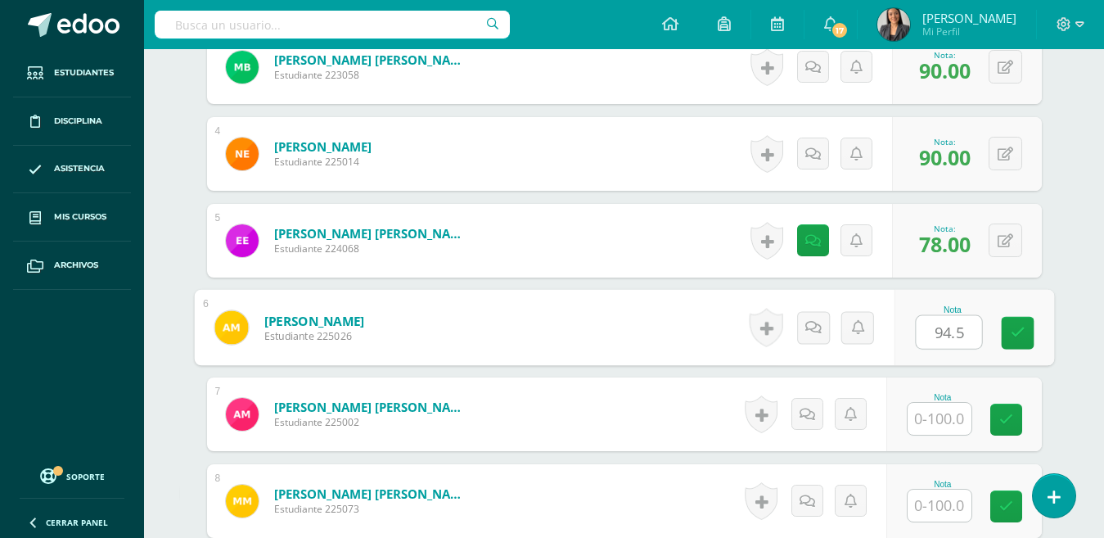
type input "94.5"
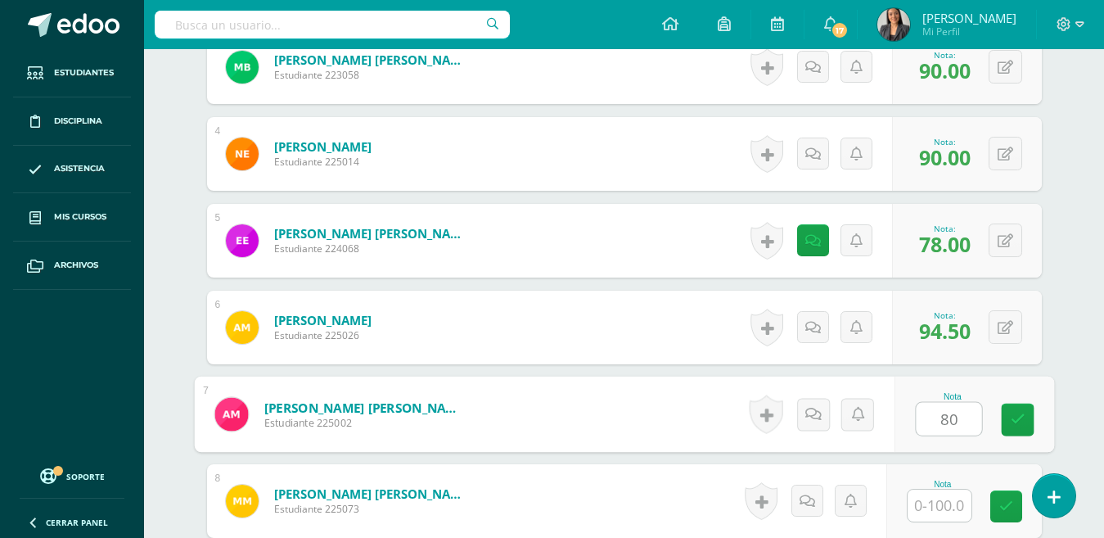
type input "80"
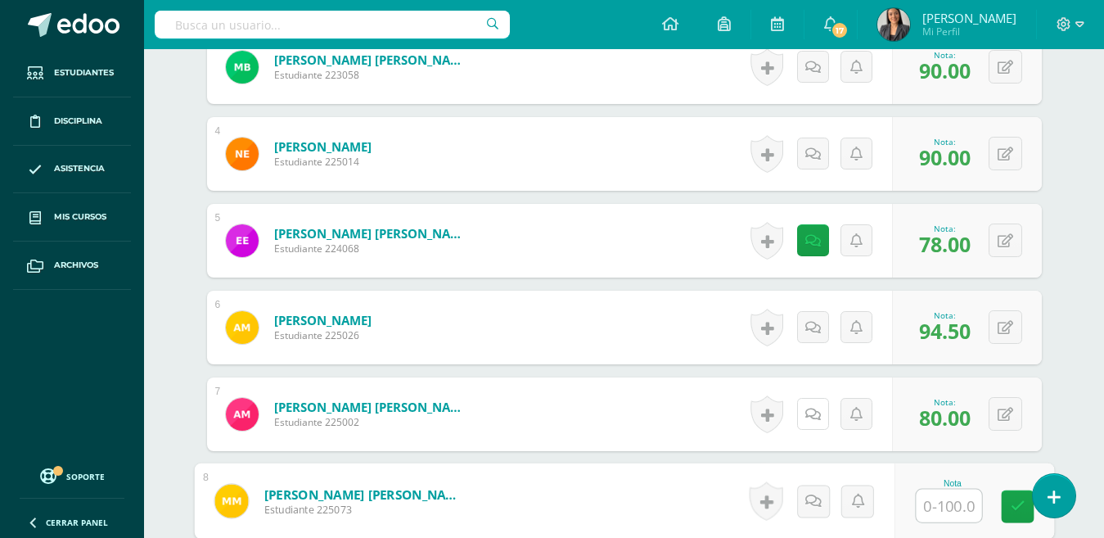
click at [808, 421] on icon at bounding box center [813, 414] width 16 height 14
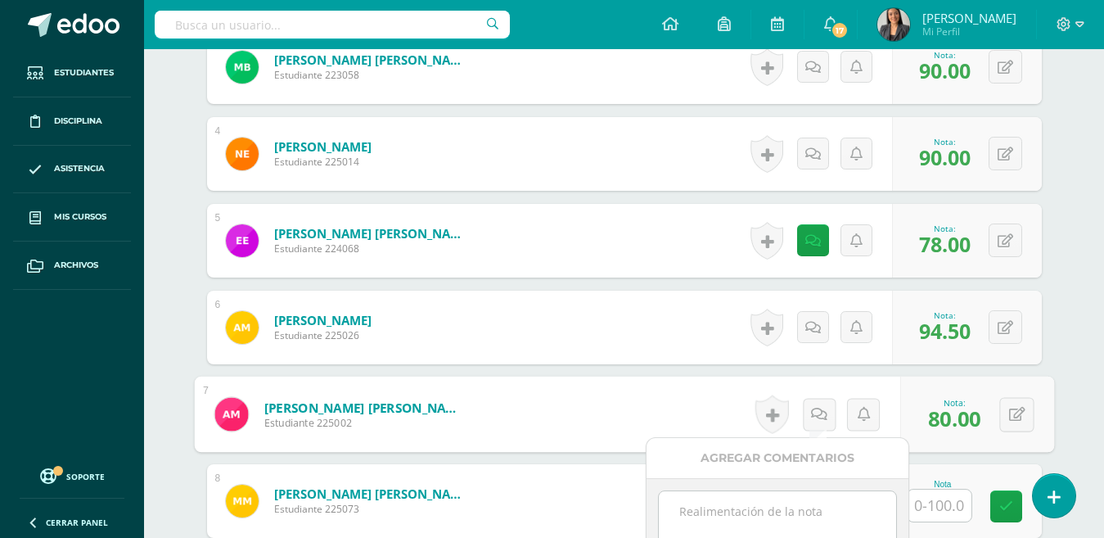
click at [751, 513] on textarea at bounding box center [777, 532] width 236 height 82
paste textarea "Tu nota era de 64, al realizar el repaso lograste una nota de 78. ¡Gracias por …"
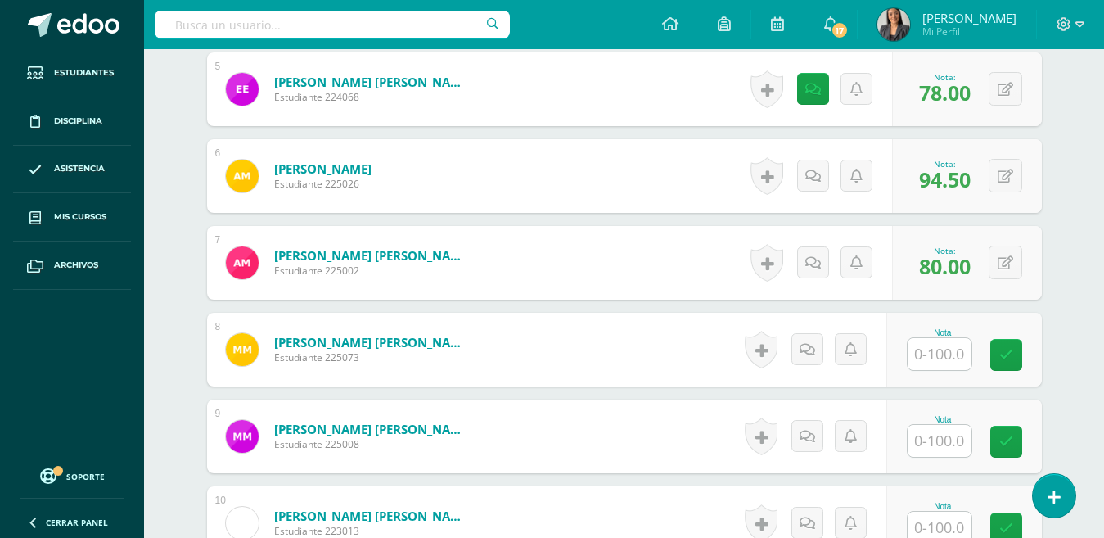
scroll to position [885, 0]
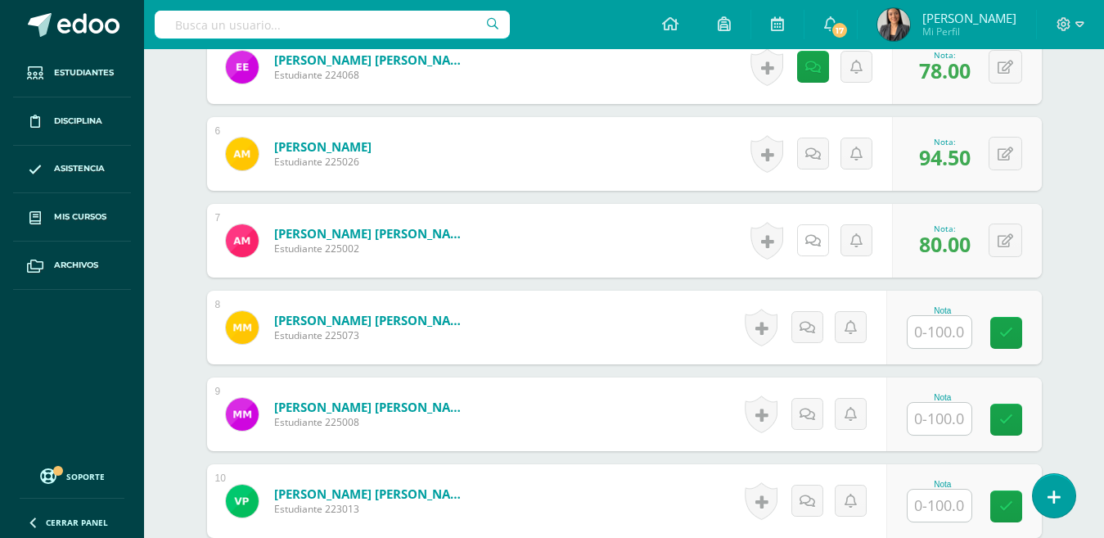
click at [821, 238] on link at bounding box center [813, 240] width 32 height 32
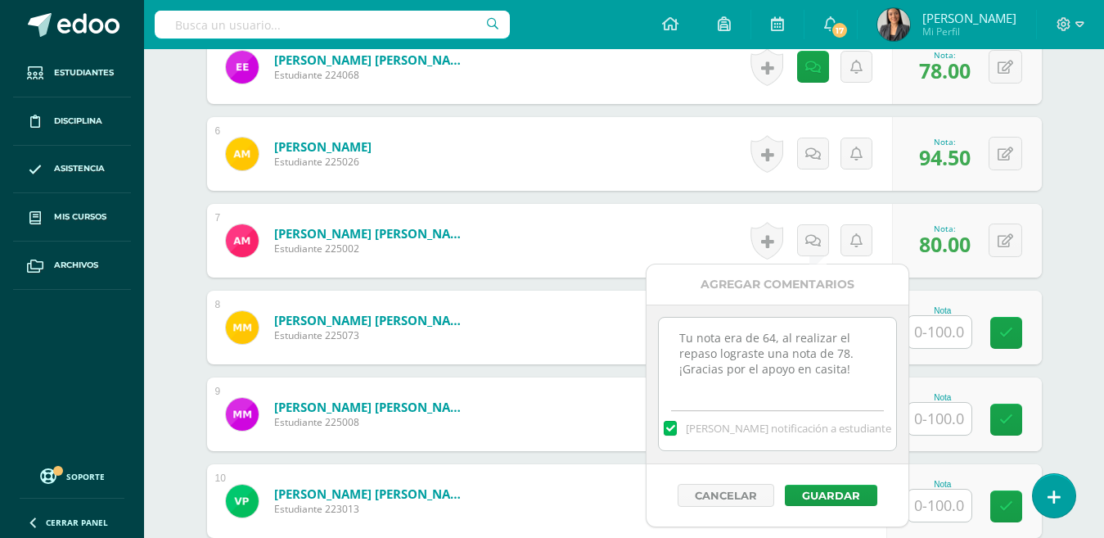
click at [776, 333] on textarea "Tu nota era de 64, al realizar el repaso lograste una nota de 78. ¡Gracias por …" at bounding box center [777, 358] width 236 height 82
type textarea "Tu nota era de 62, al realizar el repaso lograste una nota de 78. ¡Gracias por …"
click at [835, 497] on button "Guardar" at bounding box center [831, 494] width 92 height 21
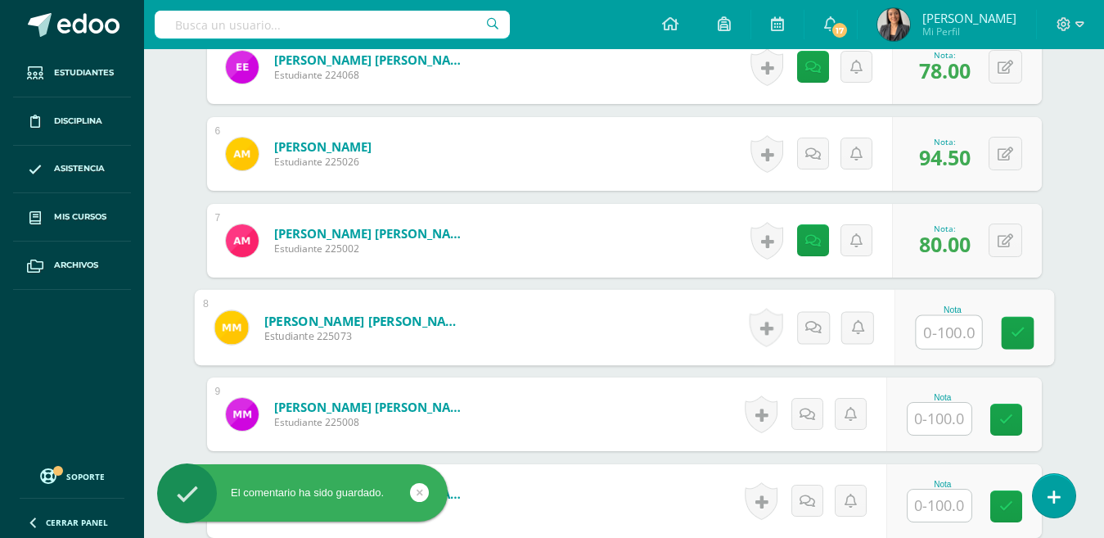
click at [953, 316] on input "text" at bounding box center [948, 332] width 65 height 33
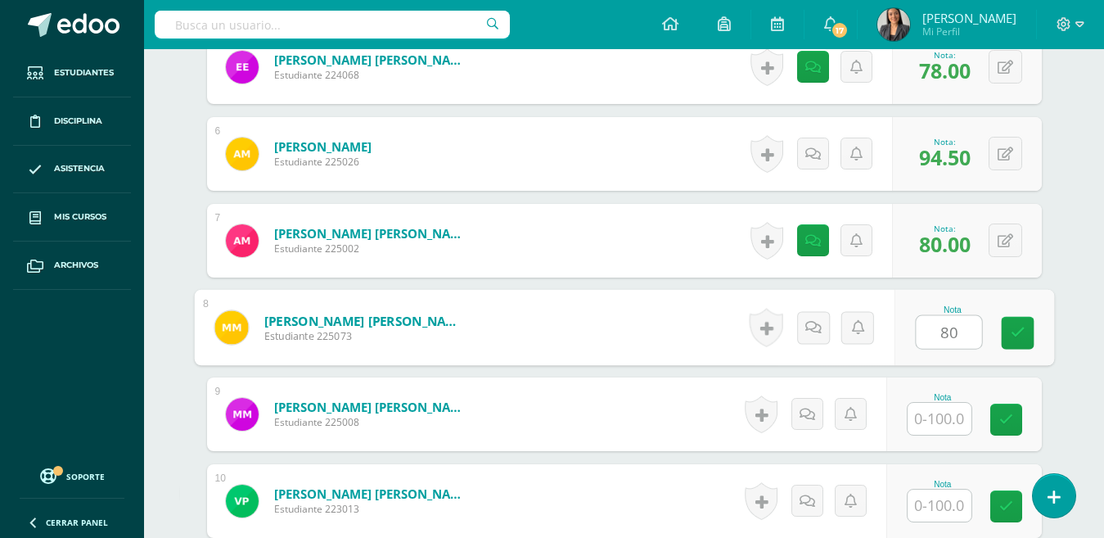
type input "80"
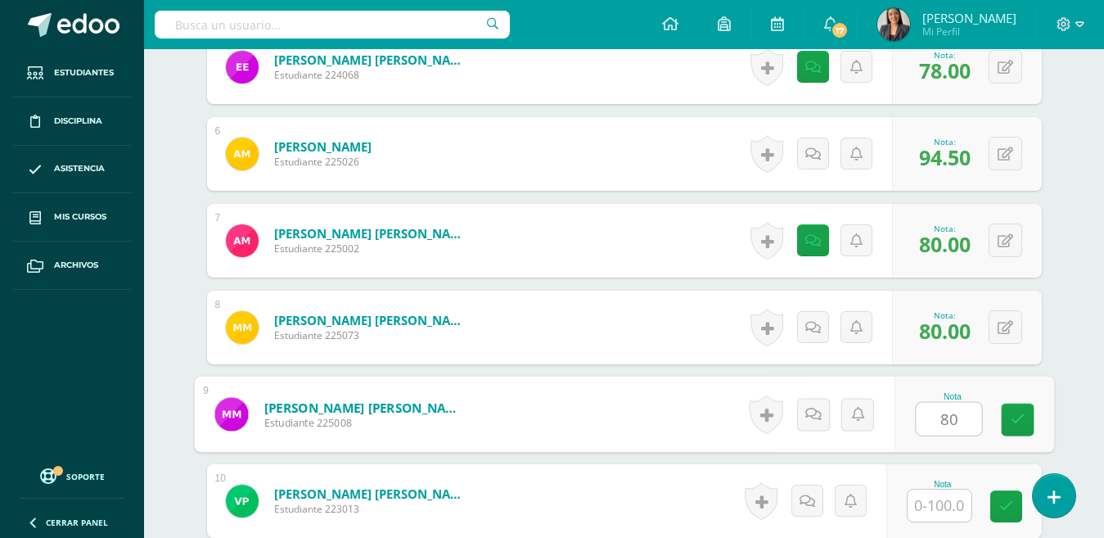
type input "80"
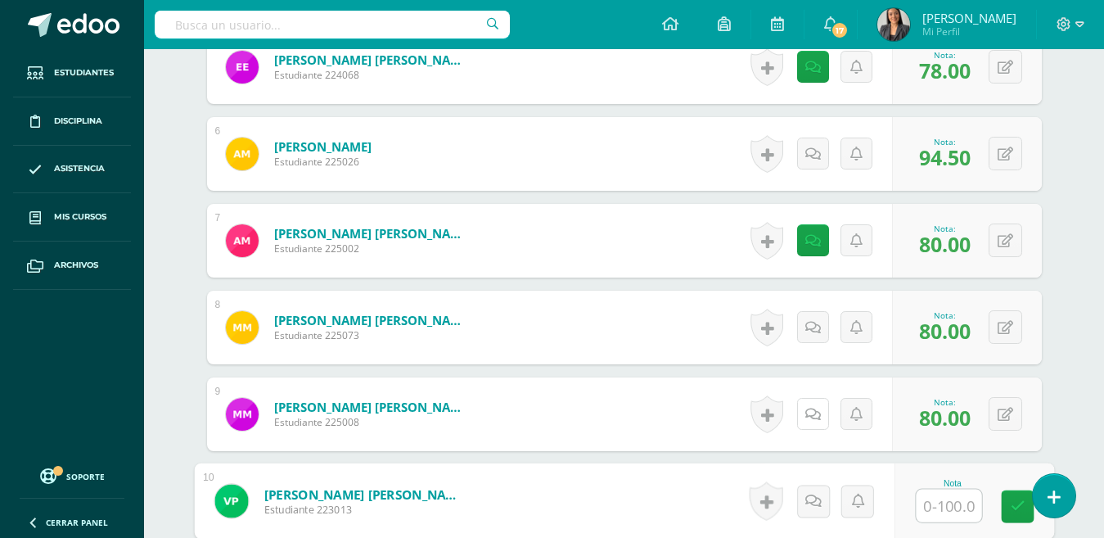
click at [822, 404] on link at bounding box center [813, 414] width 32 height 32
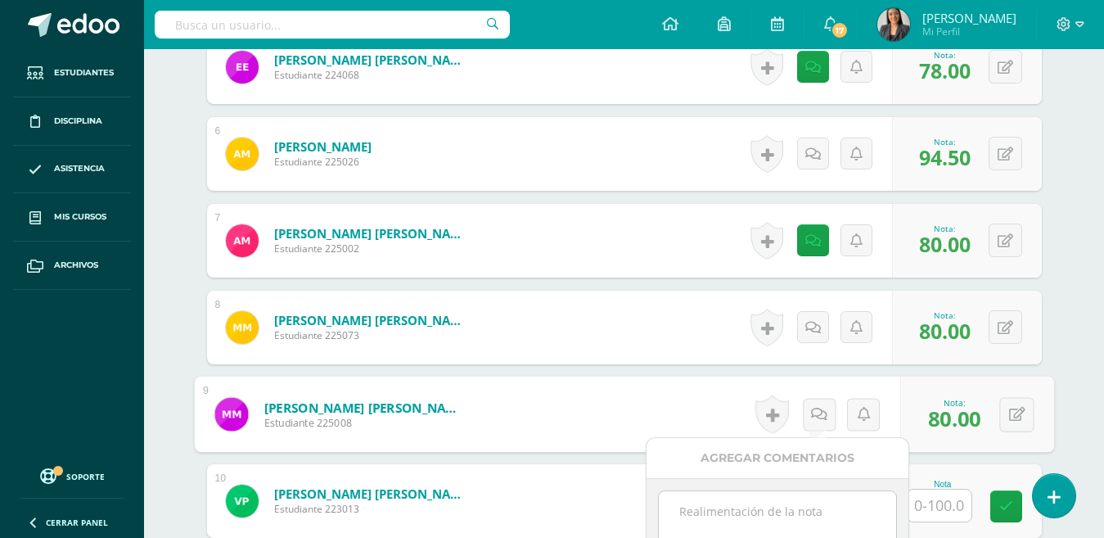
click at [758, 508] on textarea at bounding box center [777, 532] width 236 height 82
paste textarea "Tu nota era de 64, al realizar el repaso lograste una nota de 78. ¡Gracias por …"
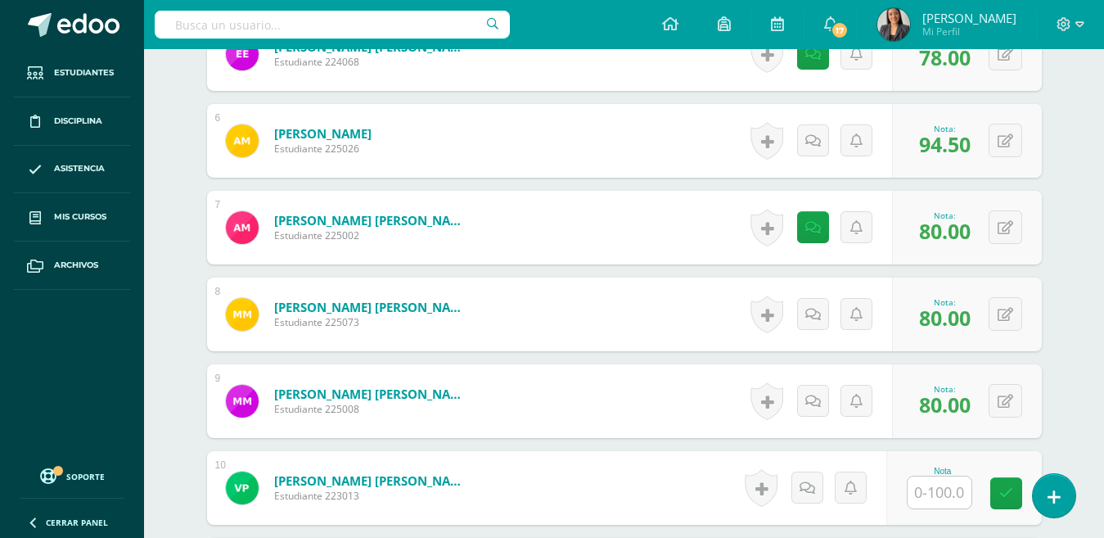
scroll to position [1065, 0]
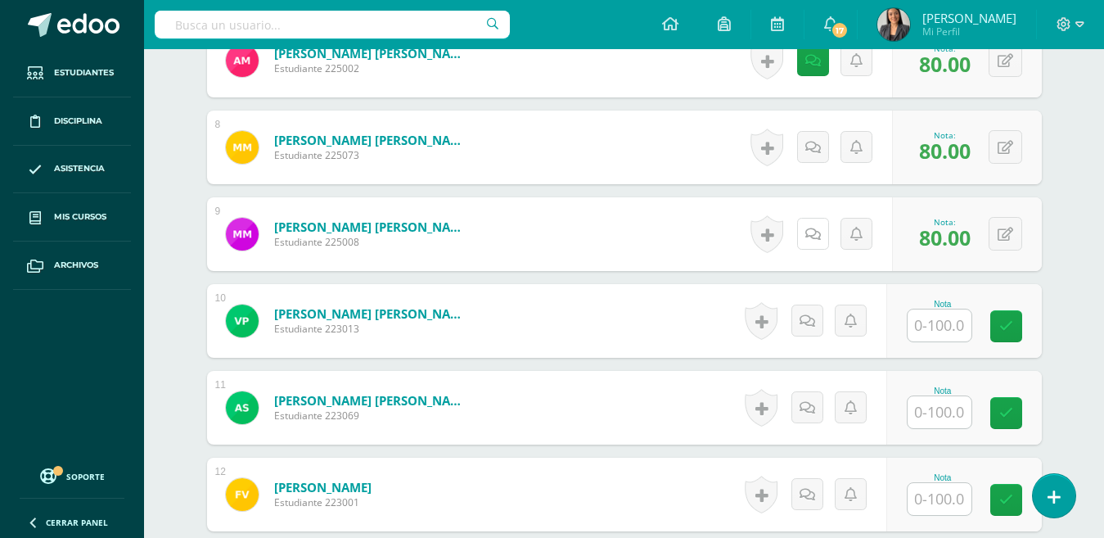
click at [819, 241] on icon at bounding box center [813, 234] width 16 height 14
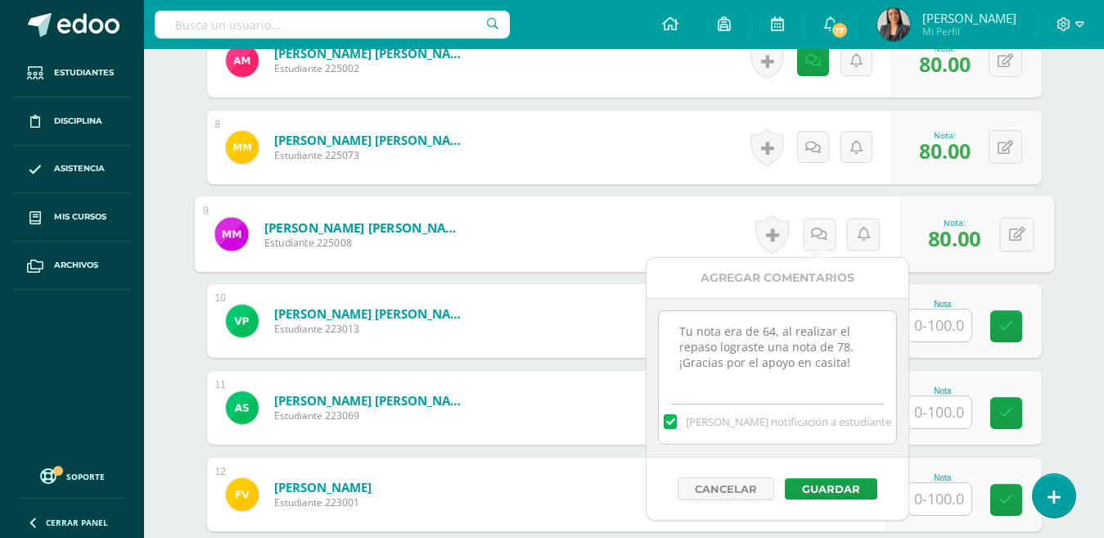
click at [777, 330] on textarea "Tu nota era de 64, al realizar el repaso lograste una nota de 78. ¡Gracias por …" at bounding box center [777, 352] width 236 height 82
click at [842, 345] on textarea "Tu nota era de 67, al realizar el repaso lograste una nota de 78. ¡Gracias por …" at bounding box center [777, 352] width 236 height 82
type textarea "Tu nota era de 67, al realizar el repaso lograste una nota de 80. ¡Gracias por …"
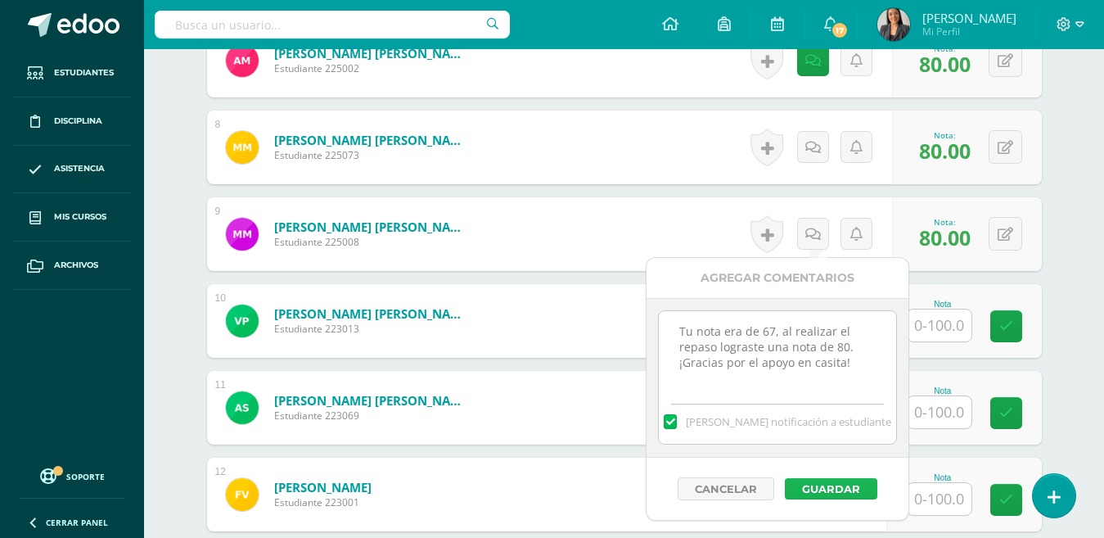
click at [814, 498] on button "Guardar" at bounding box center [831, 488] width 92 height 21
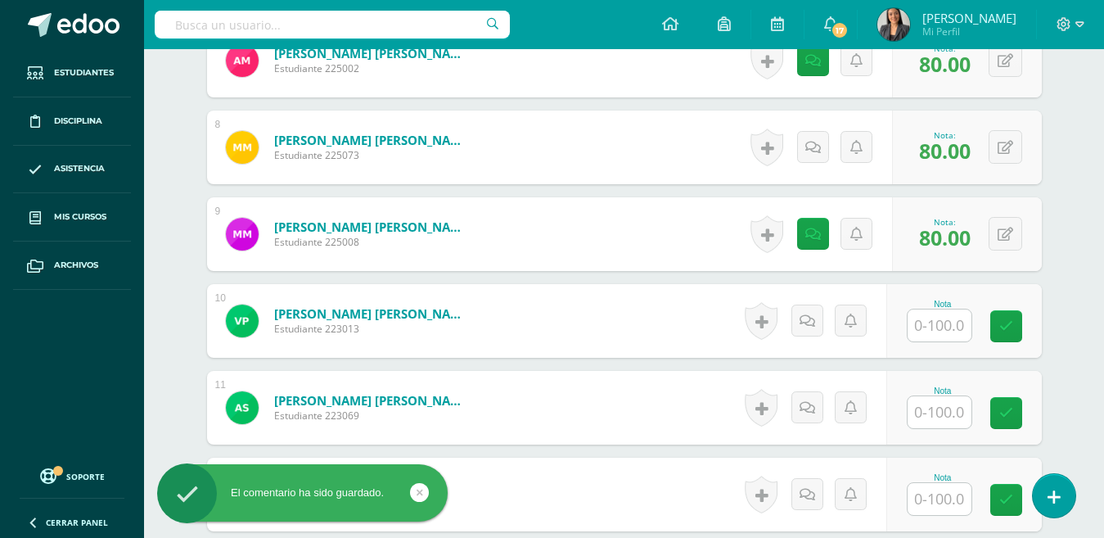
click at [939, 313] on input "text" at bounding box center [939, 325] width 64 height 32
type input "100"
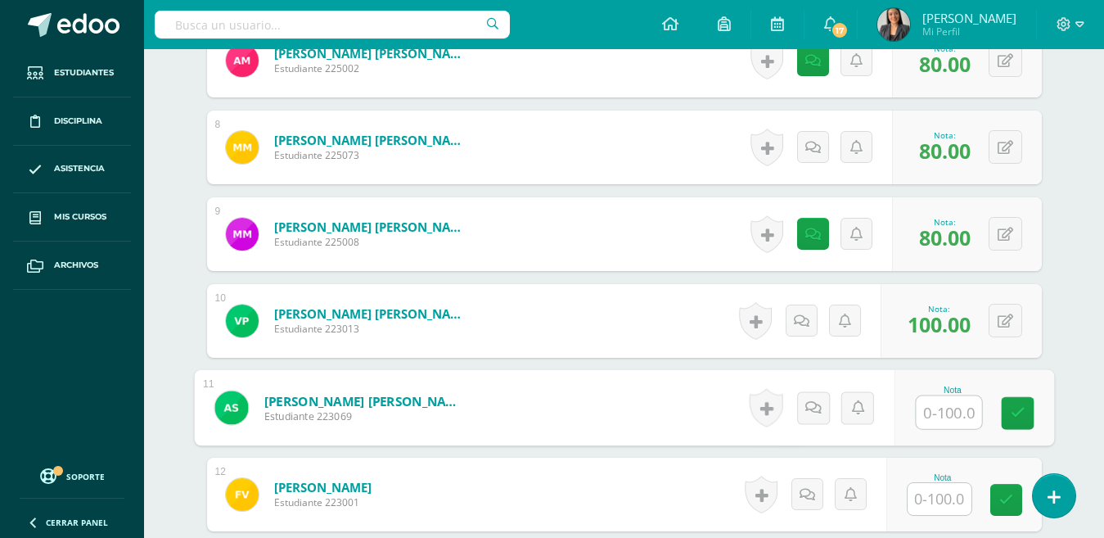
scroll to position [1125, 0]
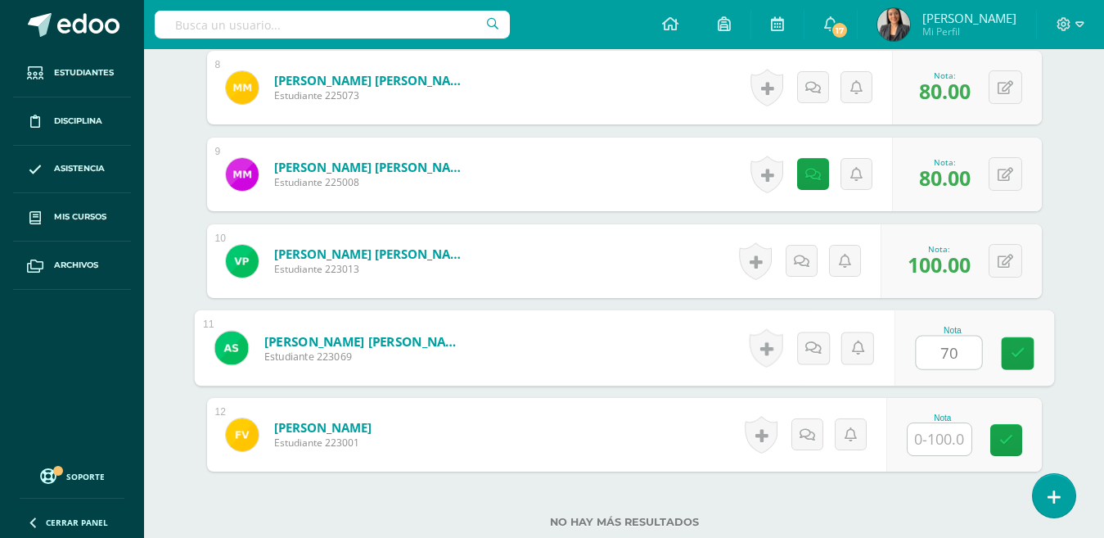
type input "70"
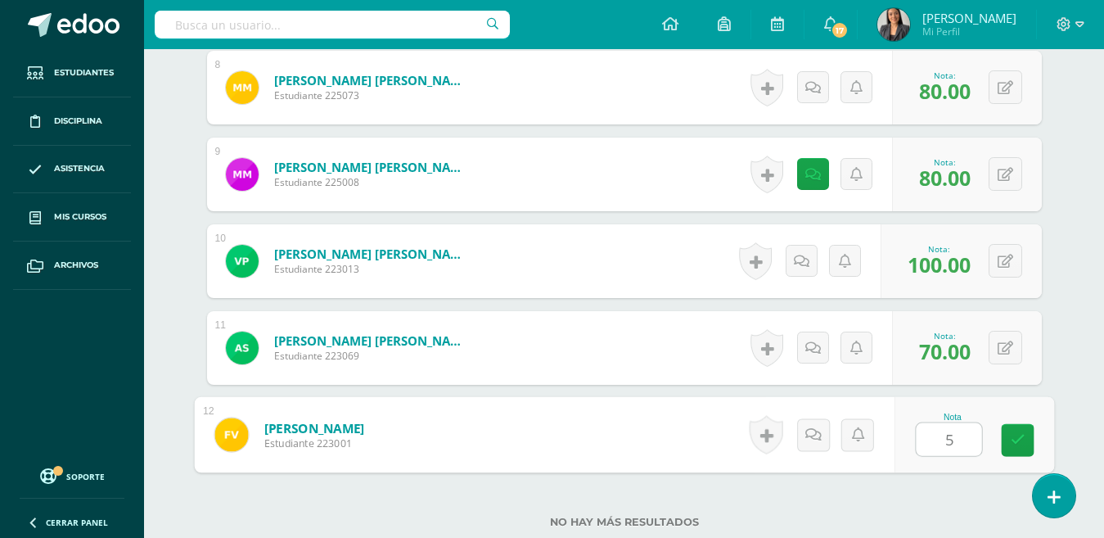
type input "59"
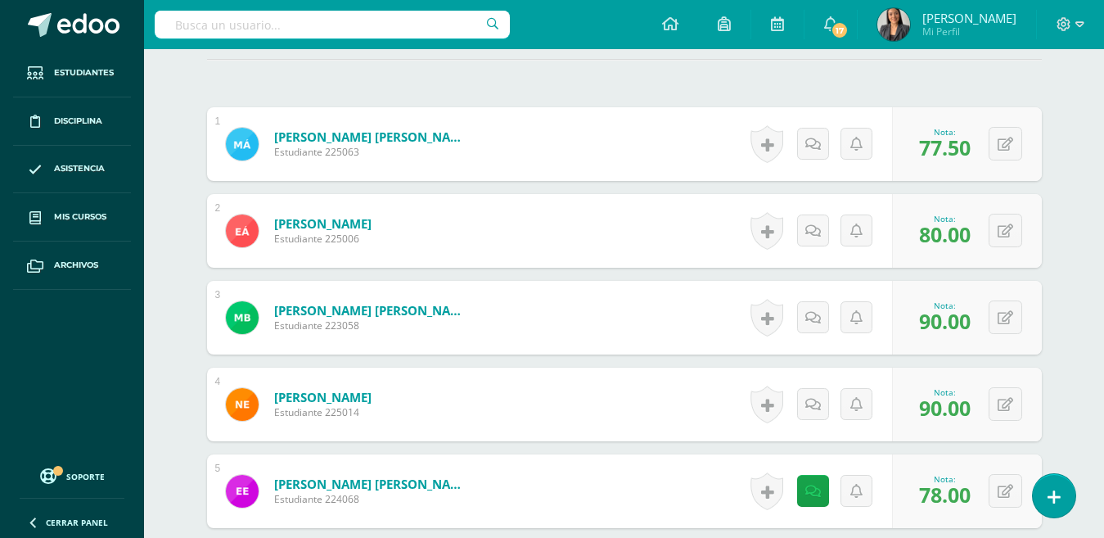
scroll to position [0, 0]
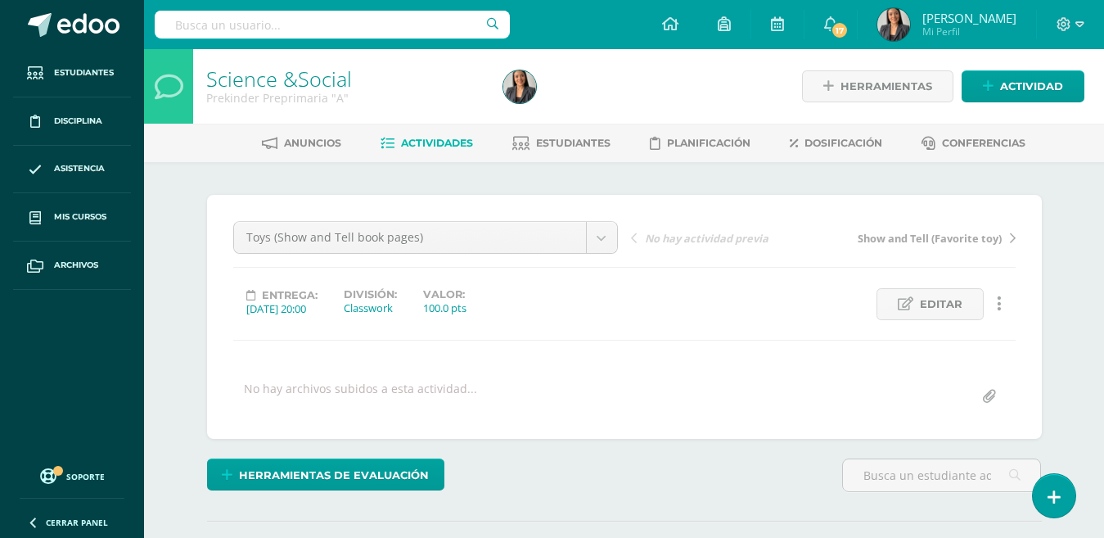
click at [424, 133] on link "Actividades" at bounding box center [426, 143] width 92 height 26
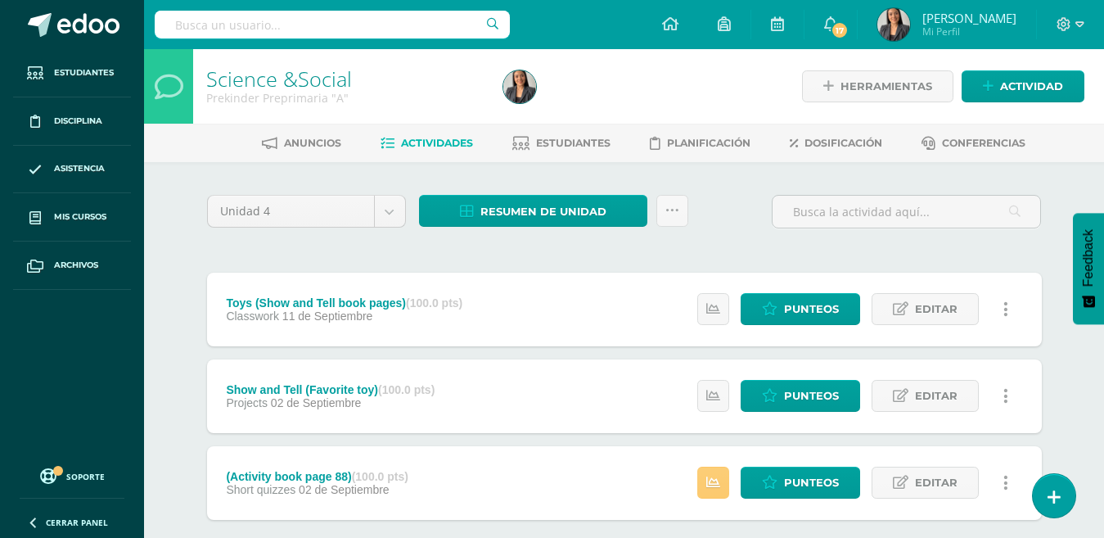
click at [1050, 497] on icon at bounding box center [1053, 496] width 13 height 17
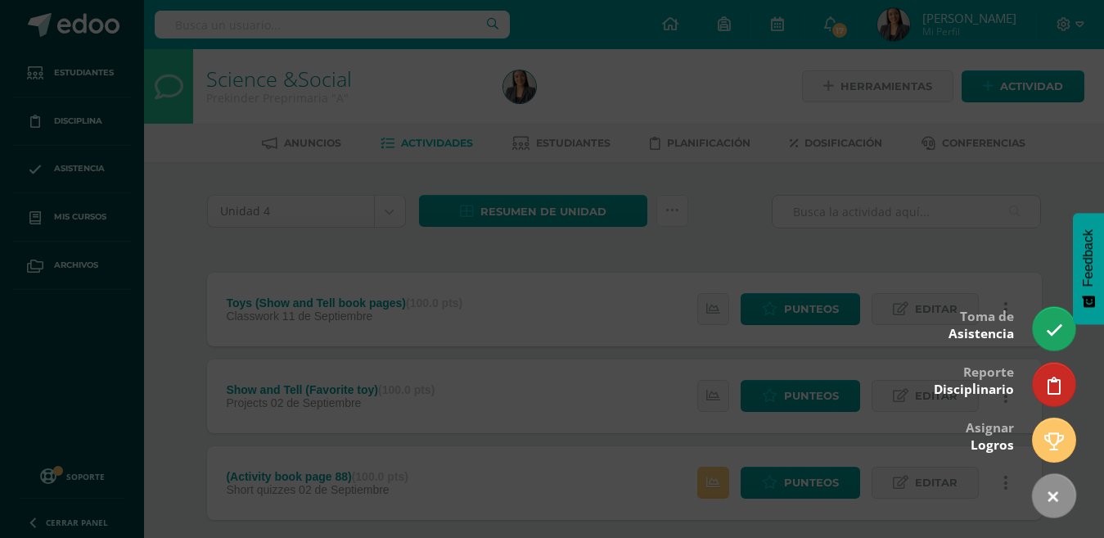
click at [1043, 204] on div at bounding box center [552, 269] width 1104 height 538
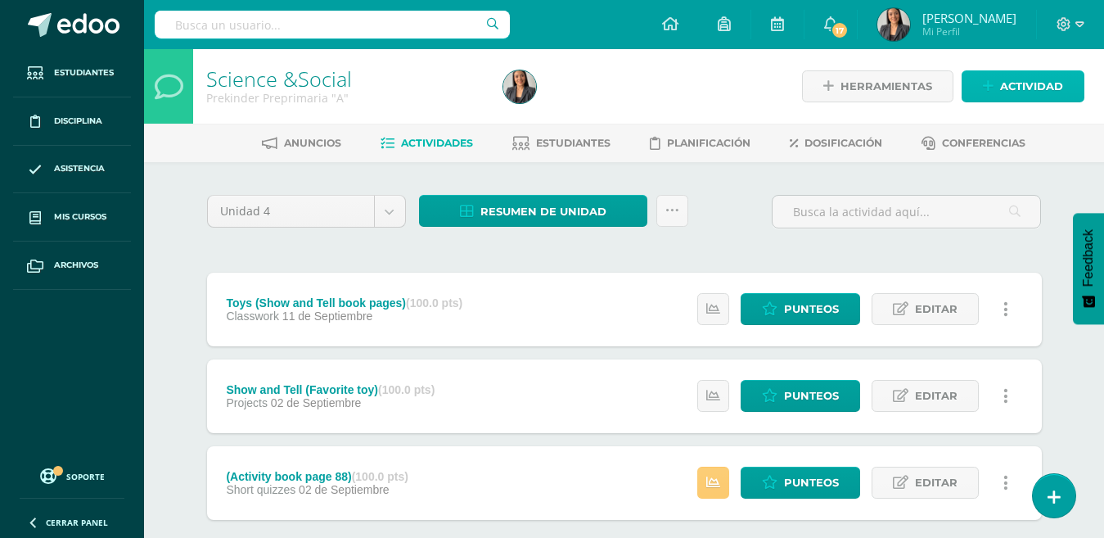
click at [1001, 85] on span "Actividad" at bounding box center [1031, 86] width 63 height 30
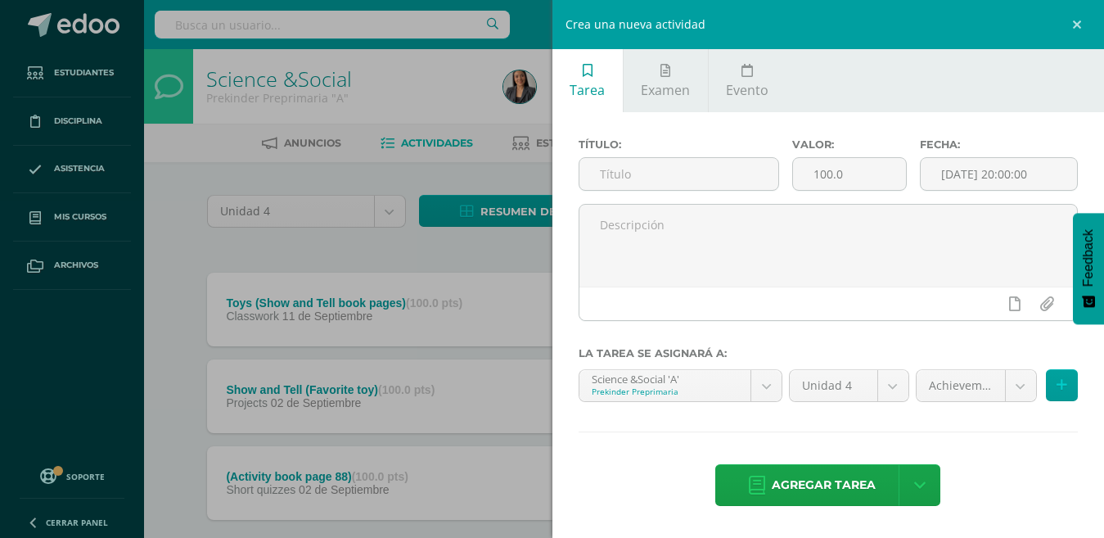
click at [646, 174] on input "text" at bounding box center [678, 174] width 199 height 32
type input "Page 67 (stucent book)"
click at [1014, 389] on body "Estudiantes Disciplina Asistencia Mis cursos Archivos Soporte Ayuda Reportar un…" at bounding box center [552, 314] width 1104 height 628
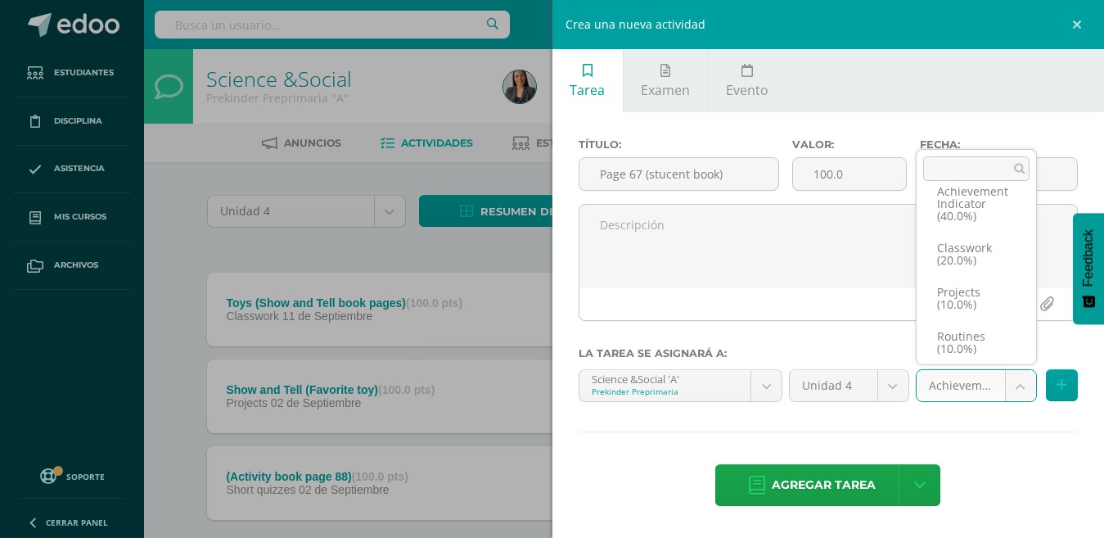
scroll to position [82, 0]
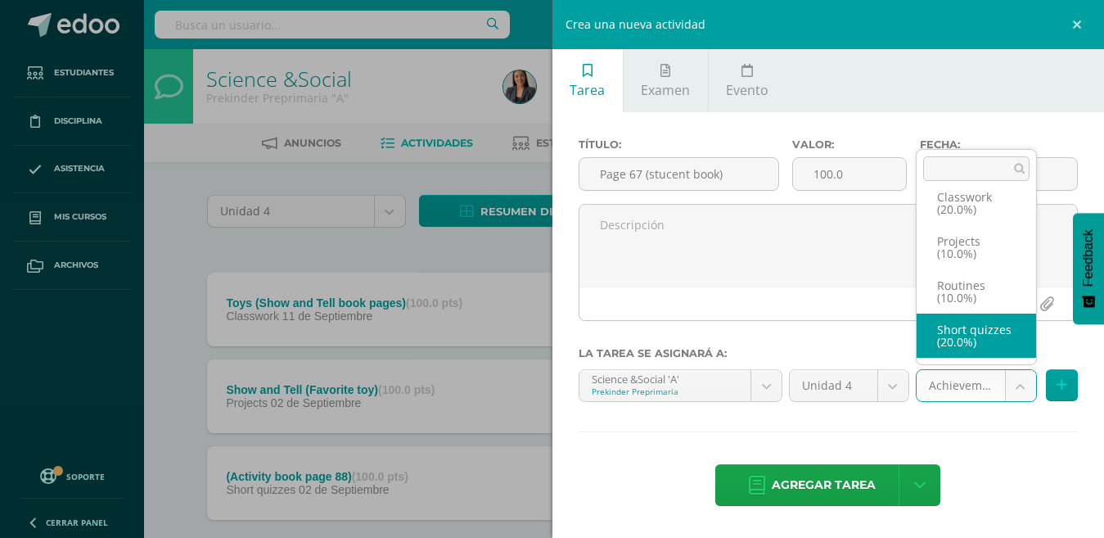
select select "205023"
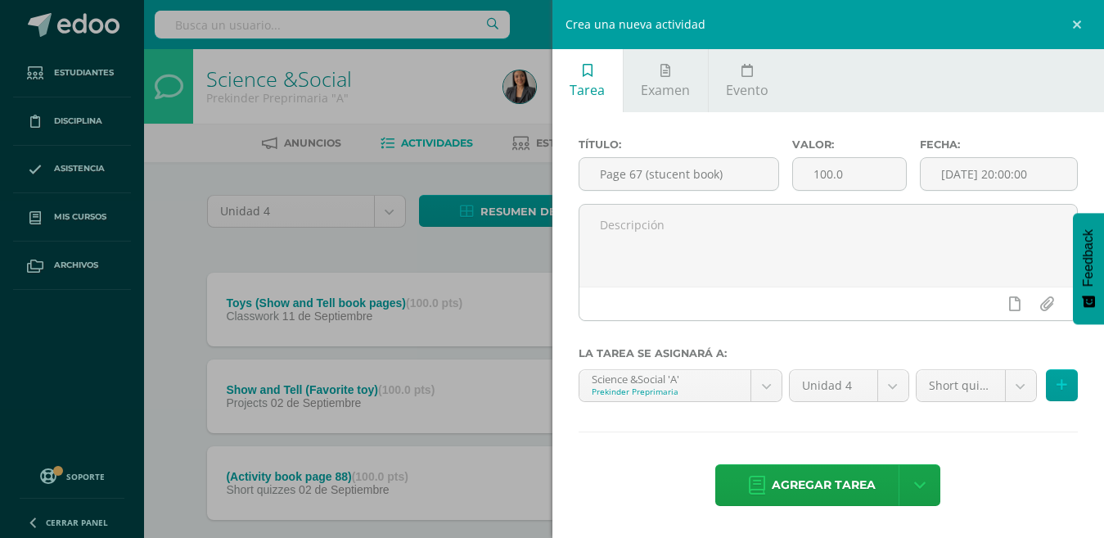
click at [832, 467] on span "Agregar tarea" at bounding box center [824, 485] width 104 height 40
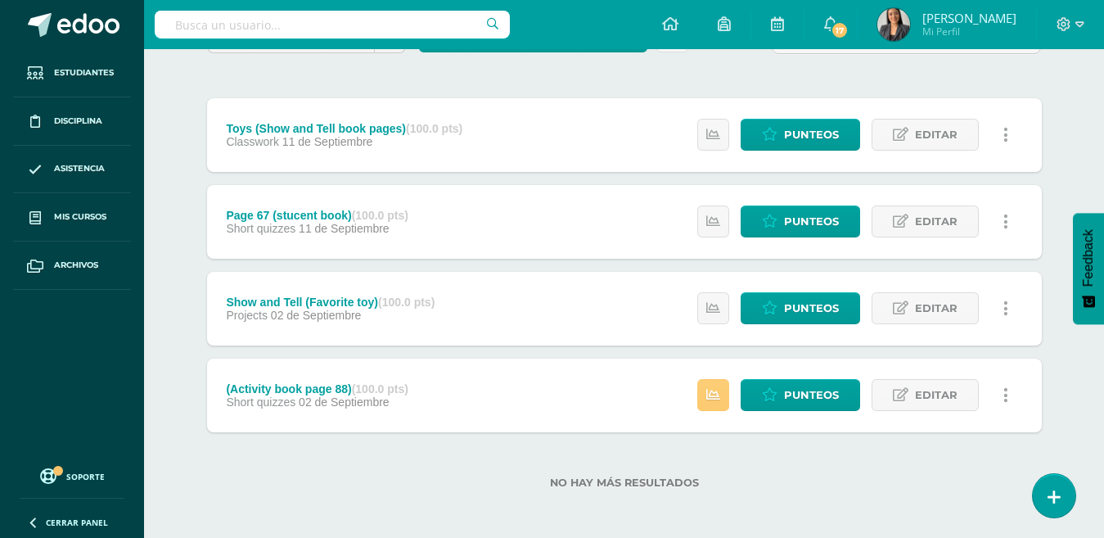
scroll to position [178, 0]
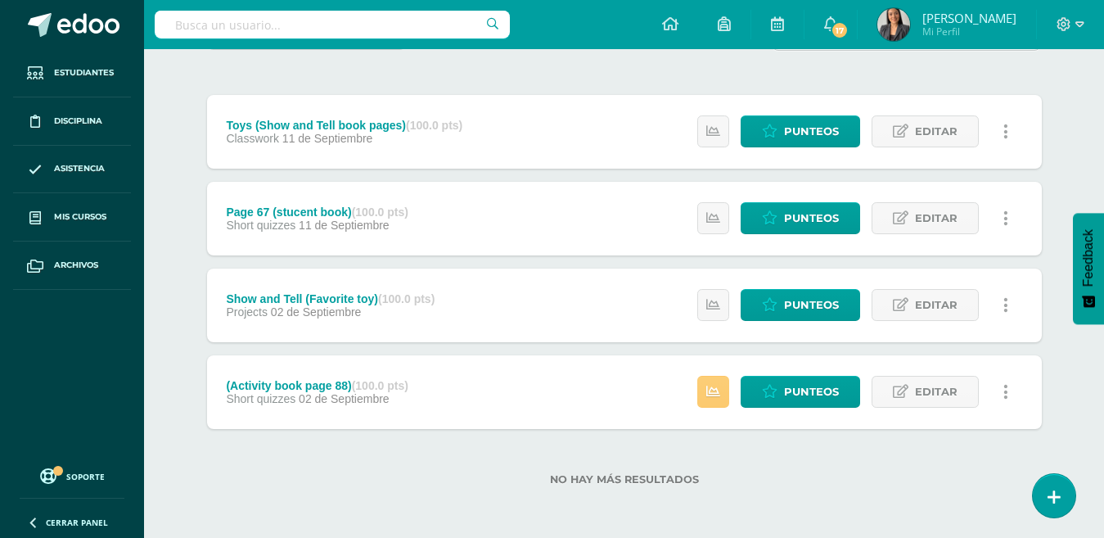
click at [898, 519] on div "Unidad 4 Unidad 1 Unidad 2 Unidad 3 Unidad 4 Resumen de unidad Descargar como H…" at bounding box center [624, 260] width 900 height 553
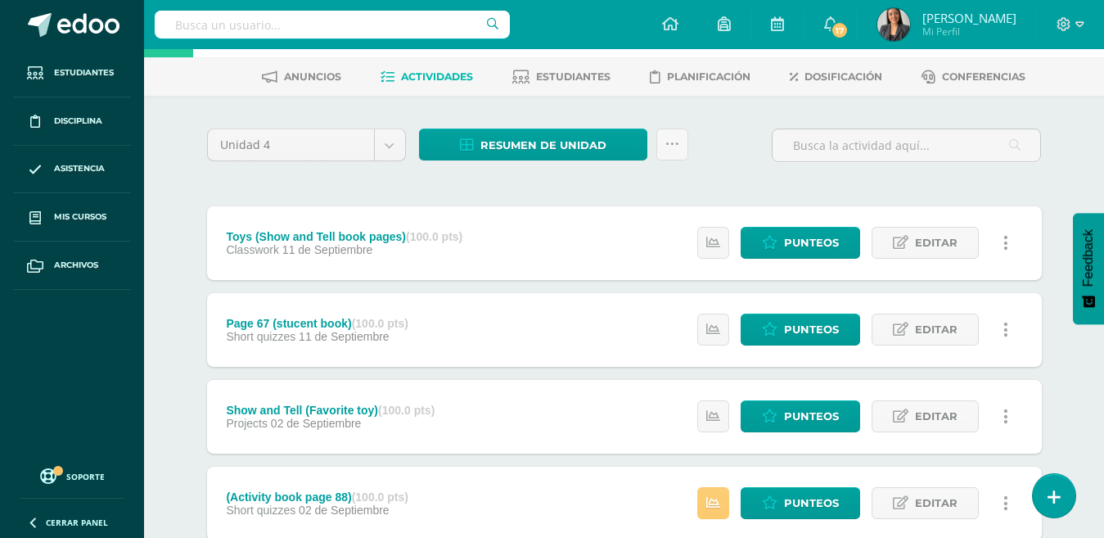
scroll to position [0, 0]
